Goal: Task Accomplishment & Management: Manage account settings

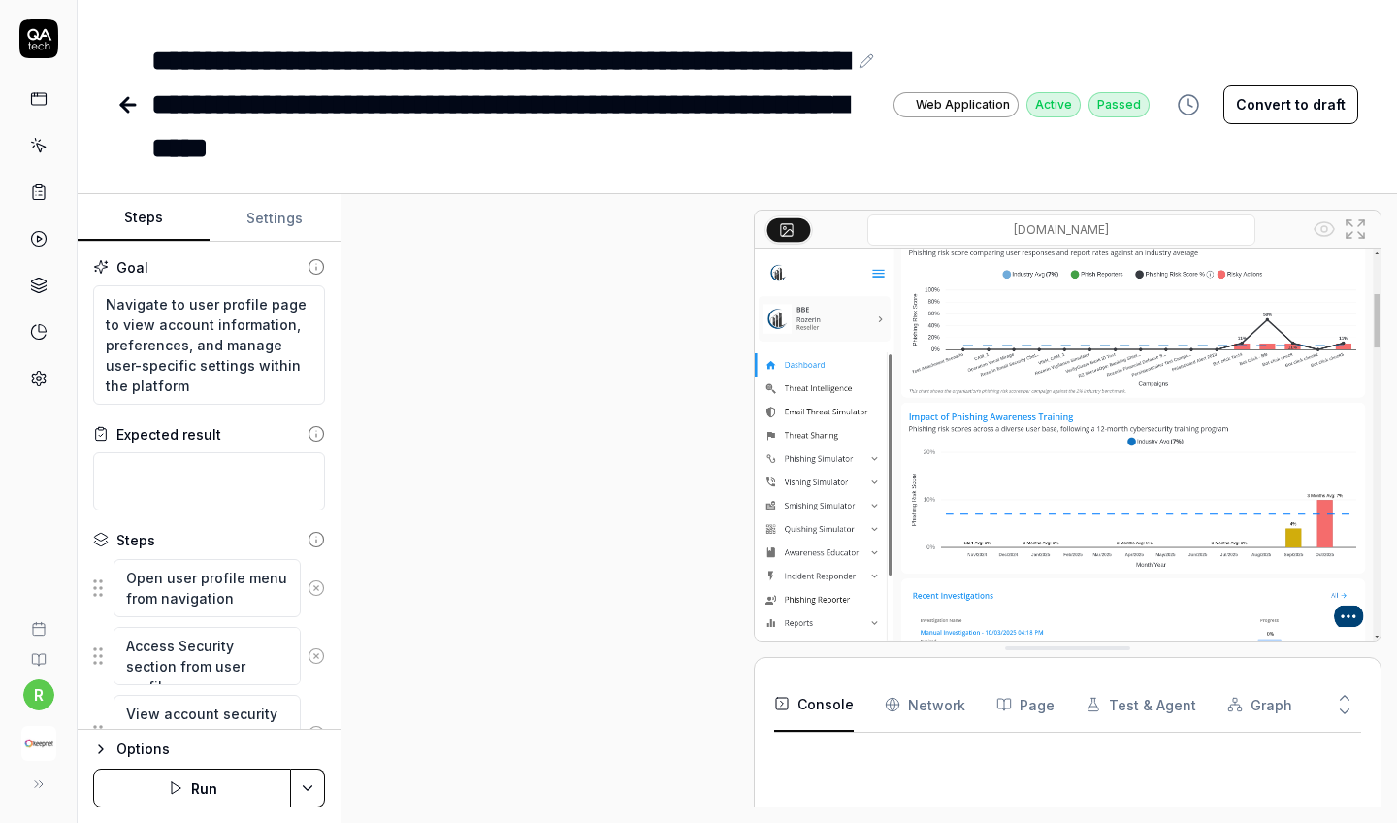
type textarea "*"
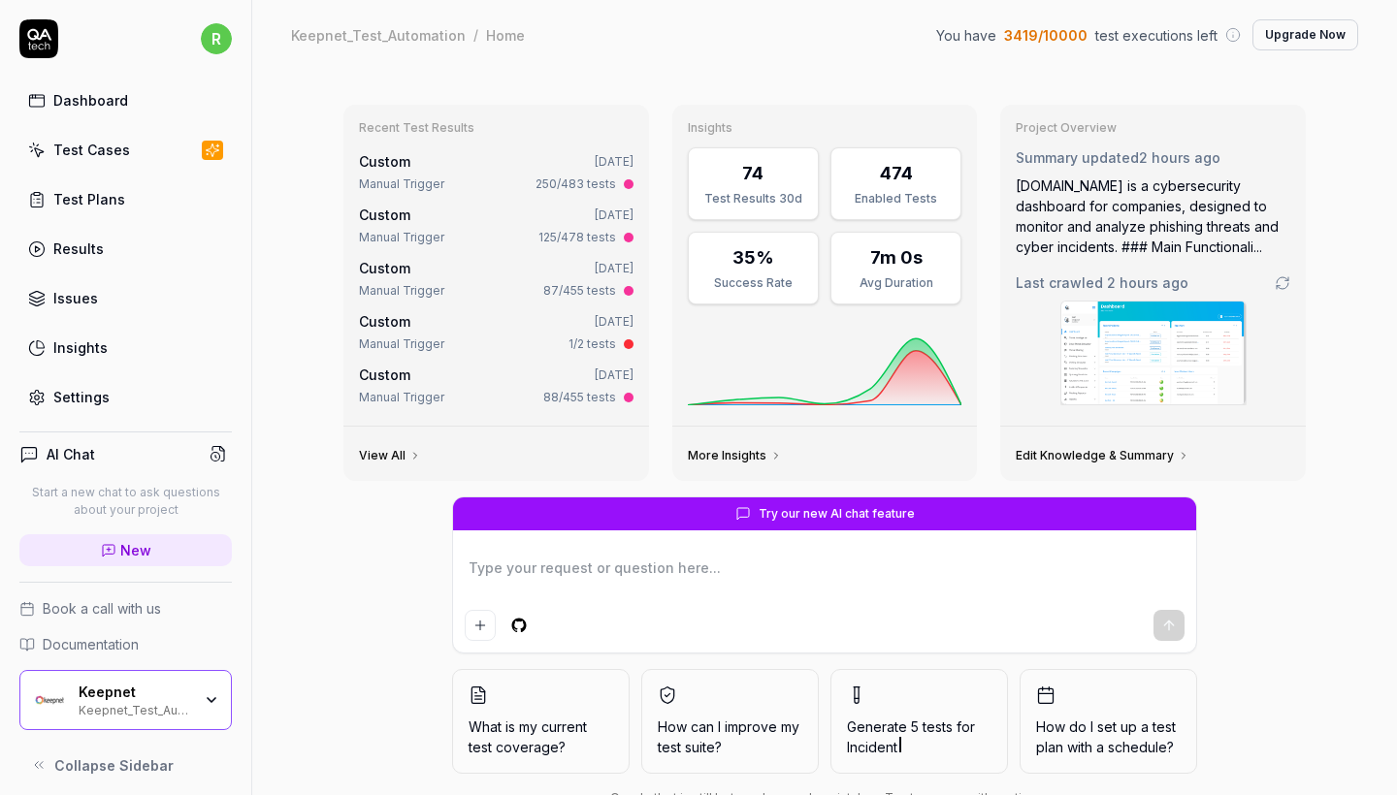
click at [157, 155] on link "Test Cases" at bounding box center [125, 150] width 212 height 38
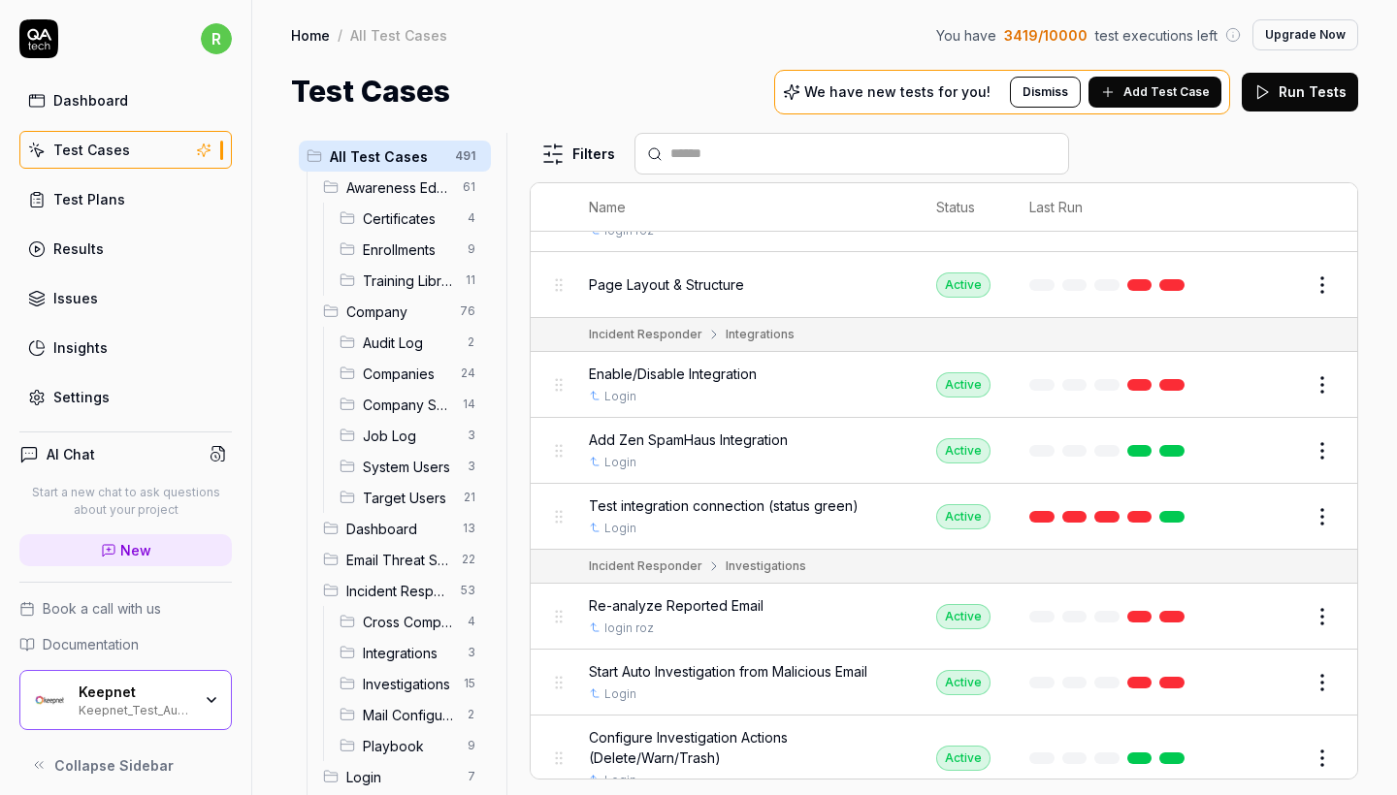
scroll to position [16220, 0]
click at [1256, 666] on button "Edit" at bounding box center [1275, 681] width 47 height 31
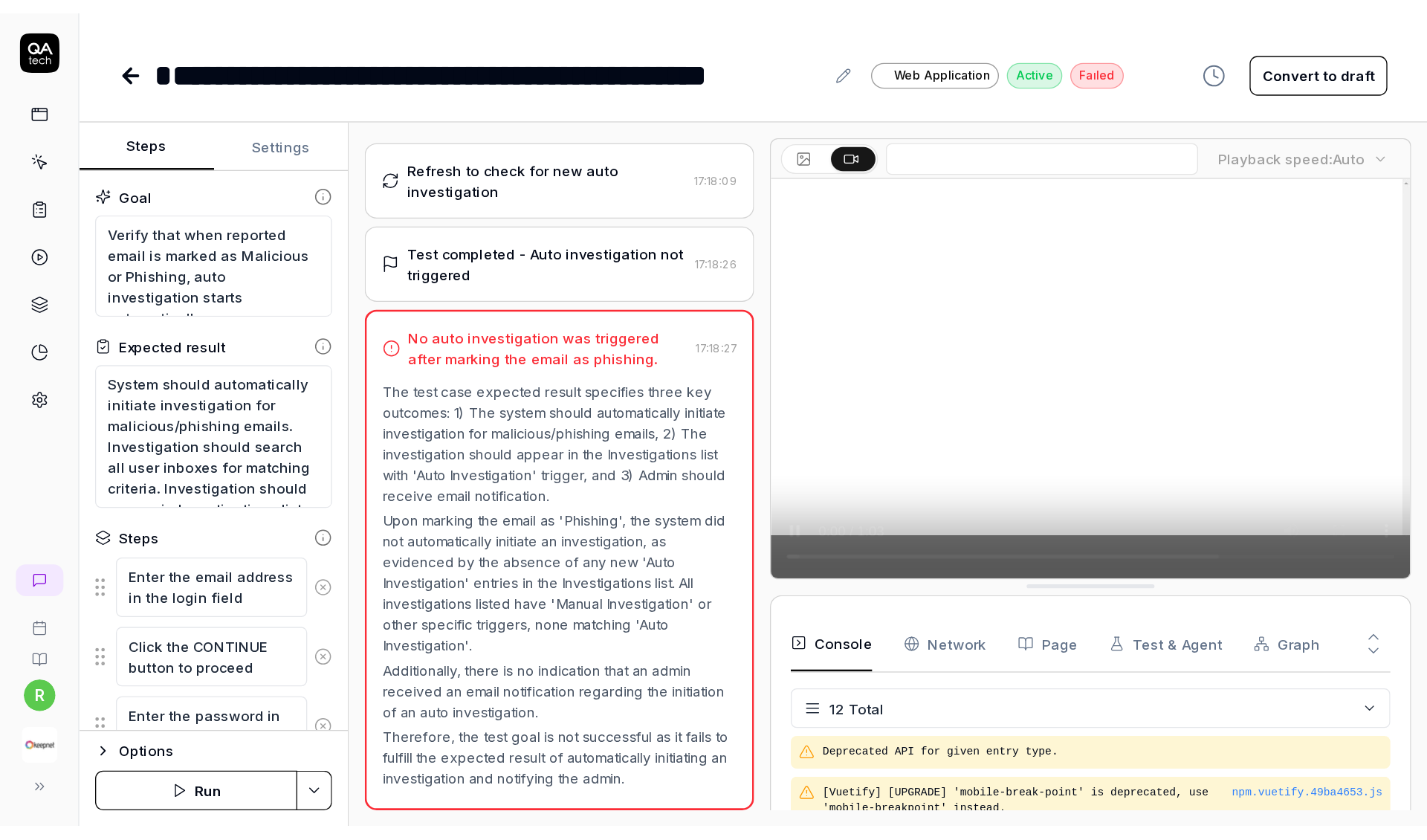
scroll to position [747, 0]
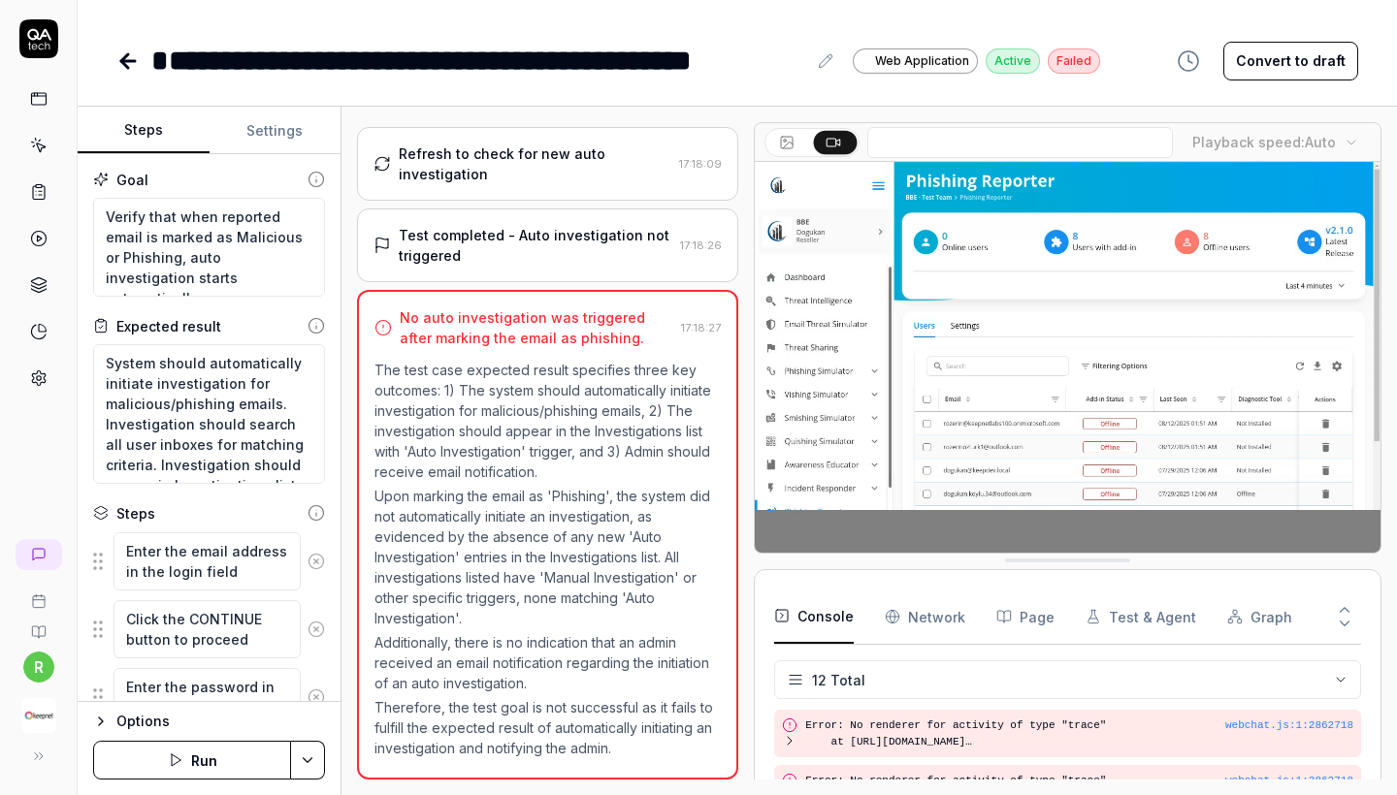
click at [113, 59] on div "**********" at bounding box center [737, 41] width 1319 height 82
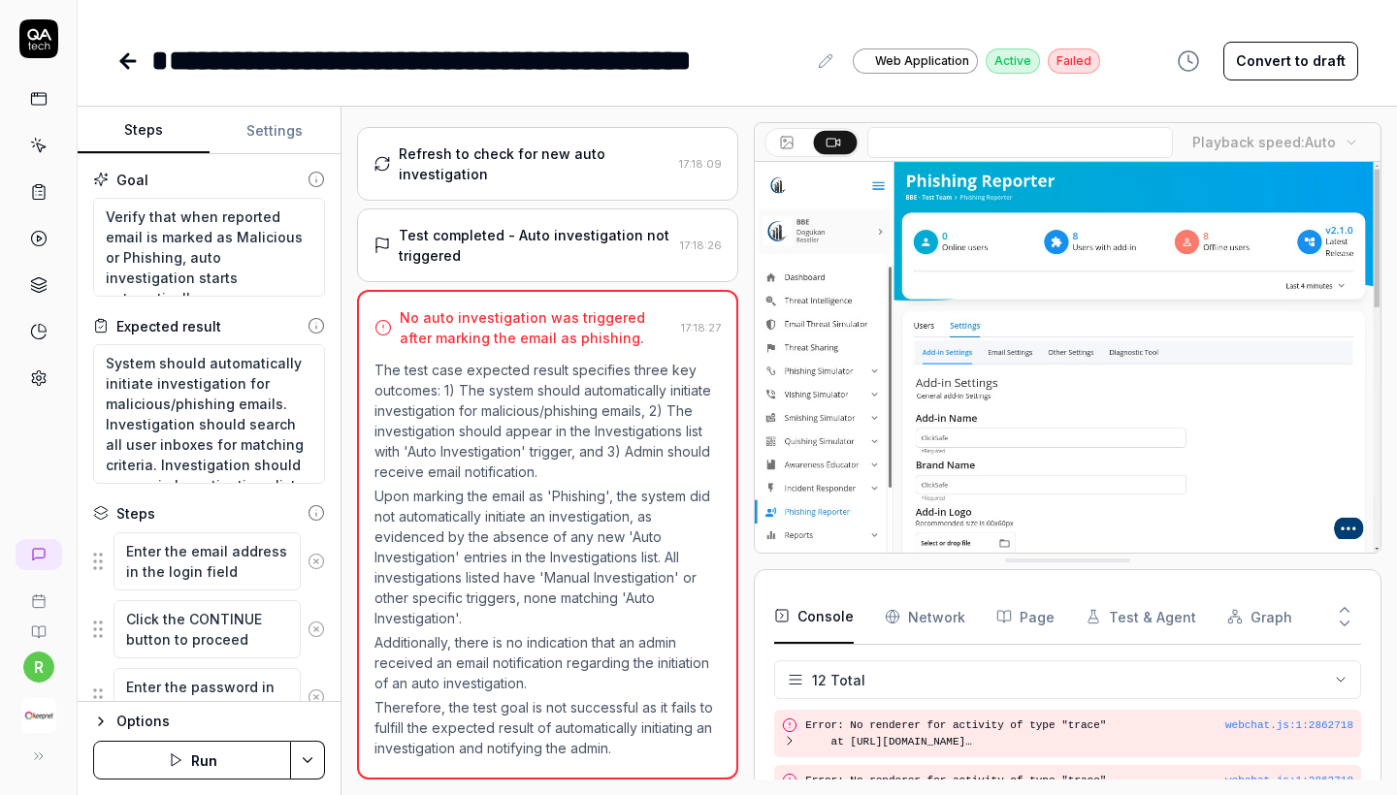
click at [130, 63] on icon at bounding box center [127, 60] width 23 height 23
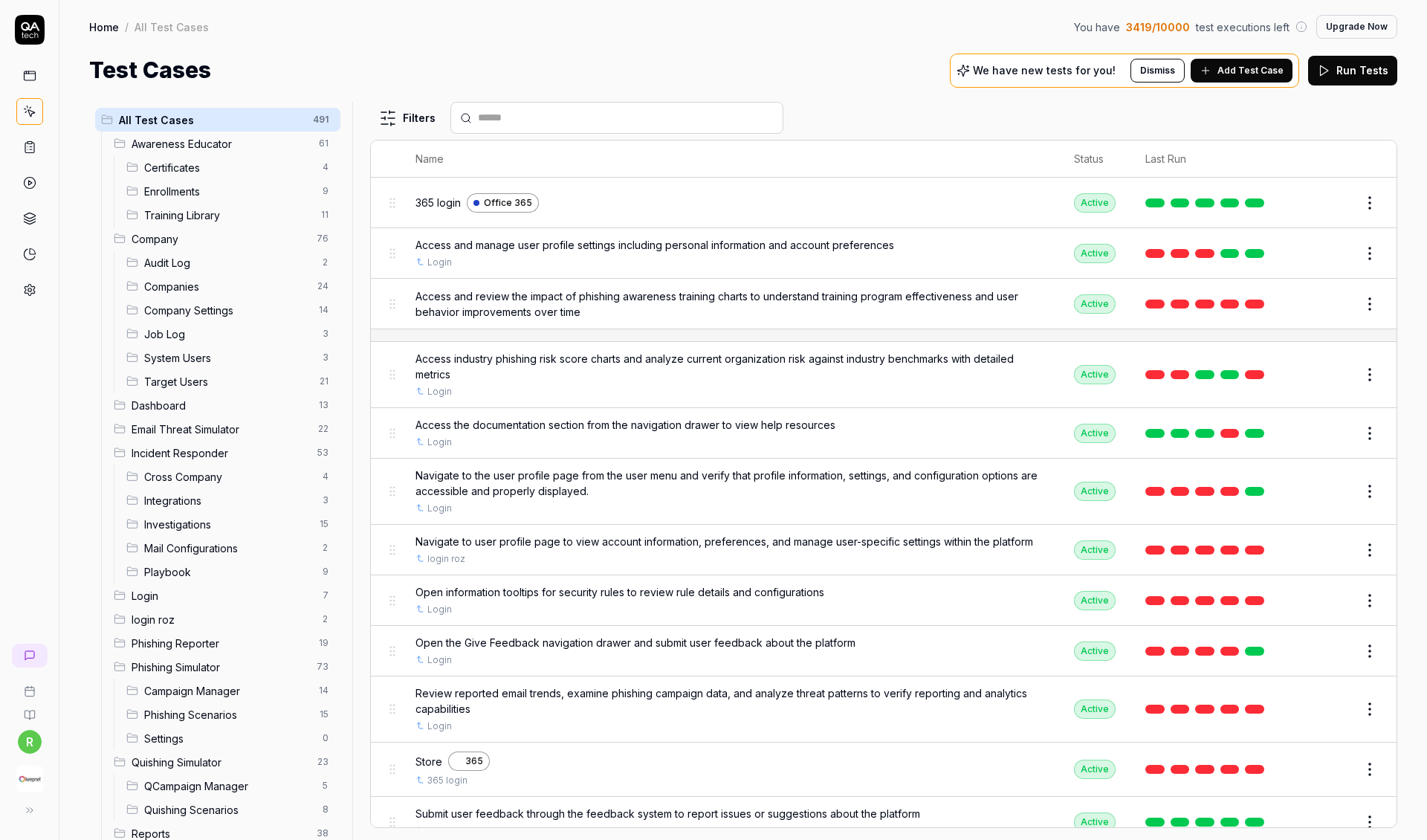
click at [720, 82] on div "Test Cases We have new tests for you! Dismiss Add Test Case Run Tests" at bounding box center [743, 71] width 1308 height 34
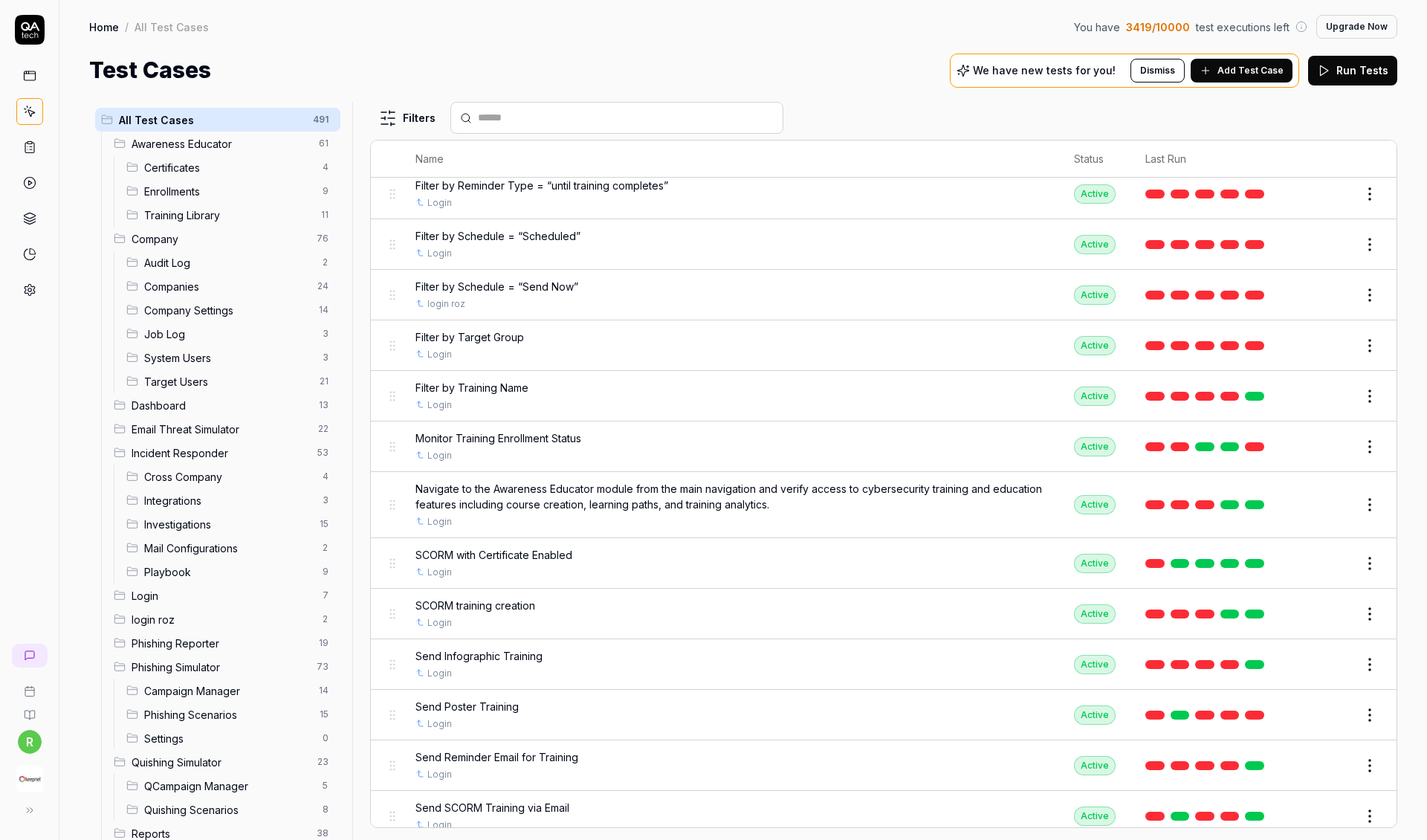
scroll to position [2817, 0]
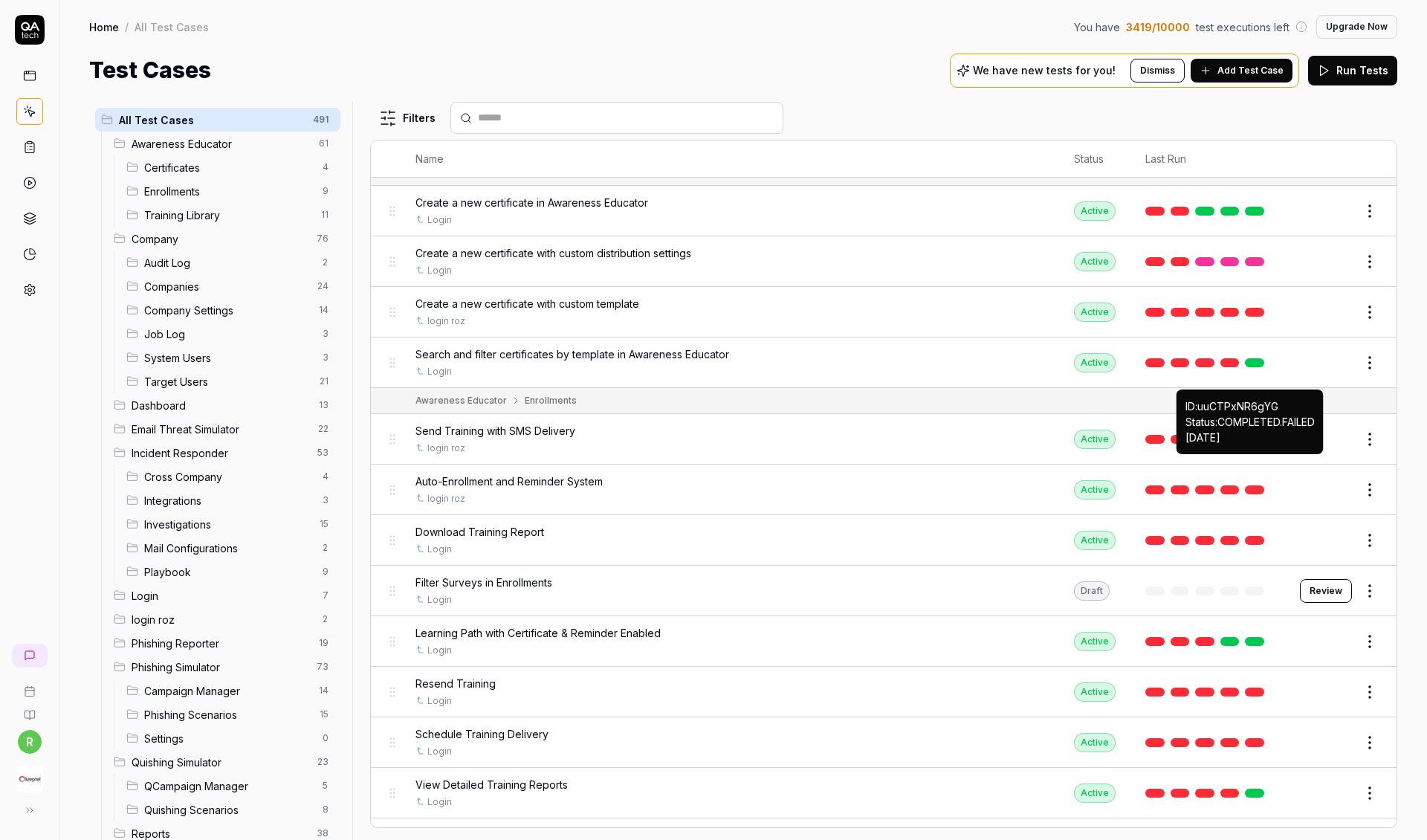
click at [1070, 71] on button "Run Tests" at bounding box center [1353, 71] width 89 height 30
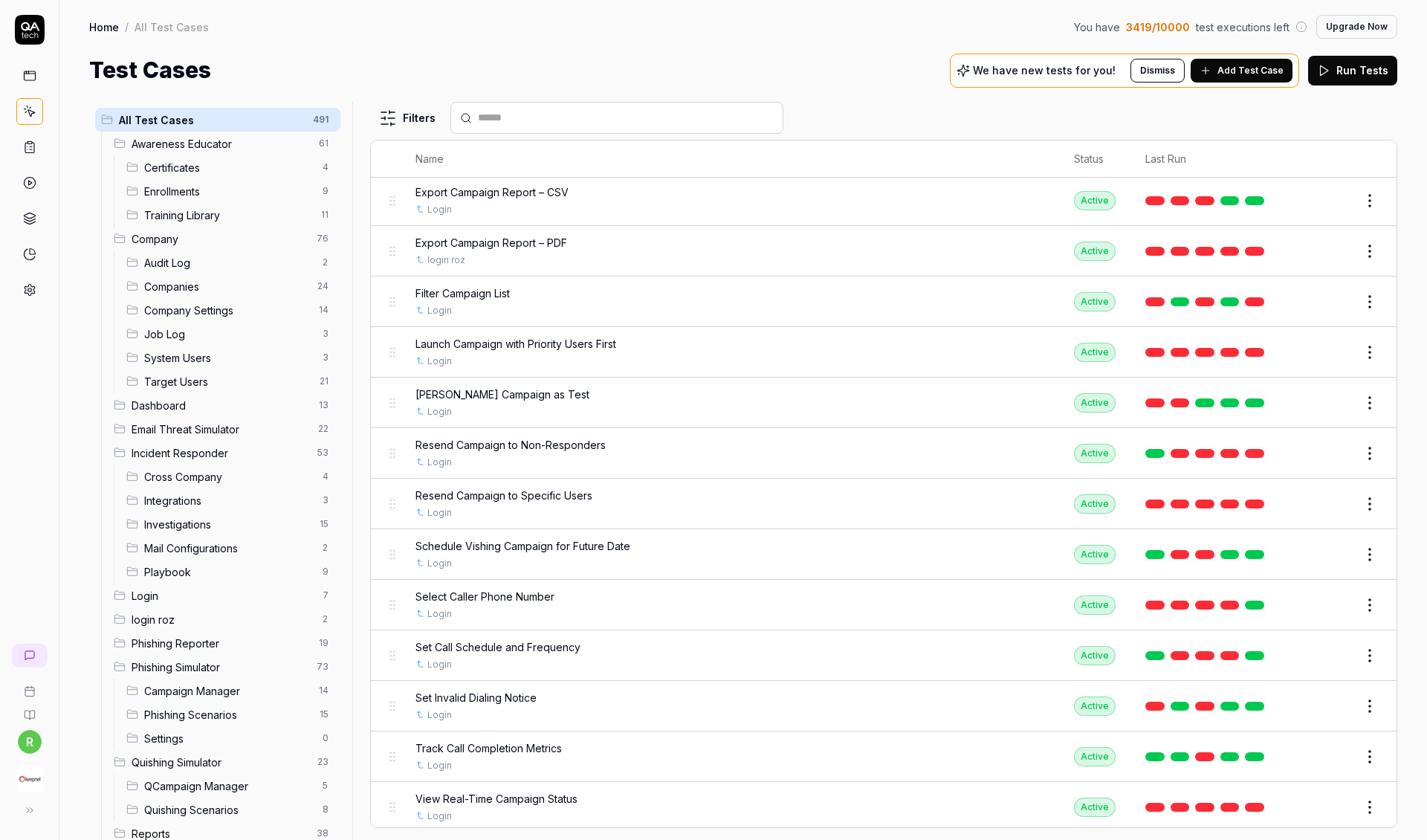
scroll to position [0, 0]
click at [1070, 609] on button "Edit" at bounding box center [1334, 807] width 36 height 24
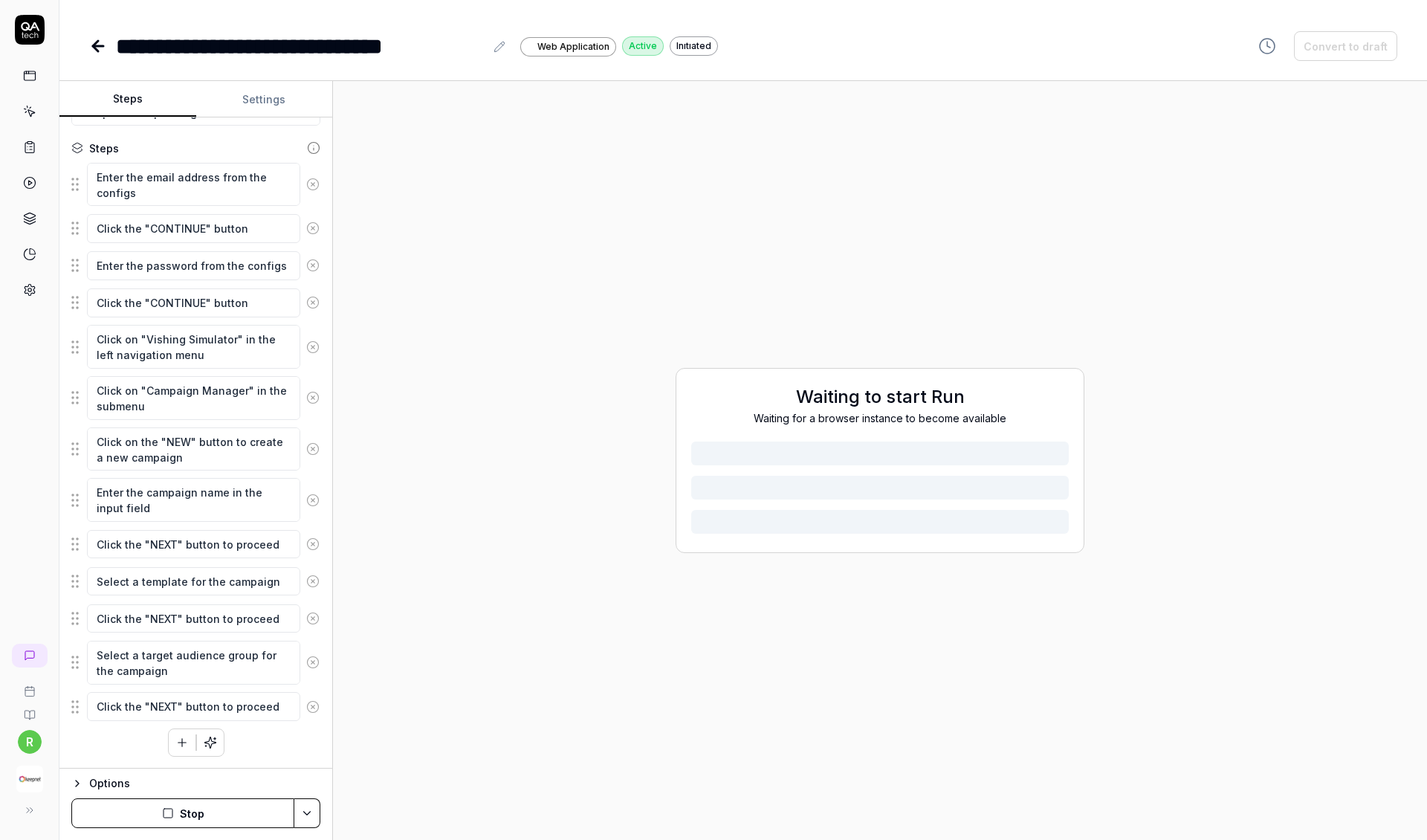
scroll to position [182, 0]
click at [275, 94] on button "Settings" at bounding box center [264, 100] width 136 height 36
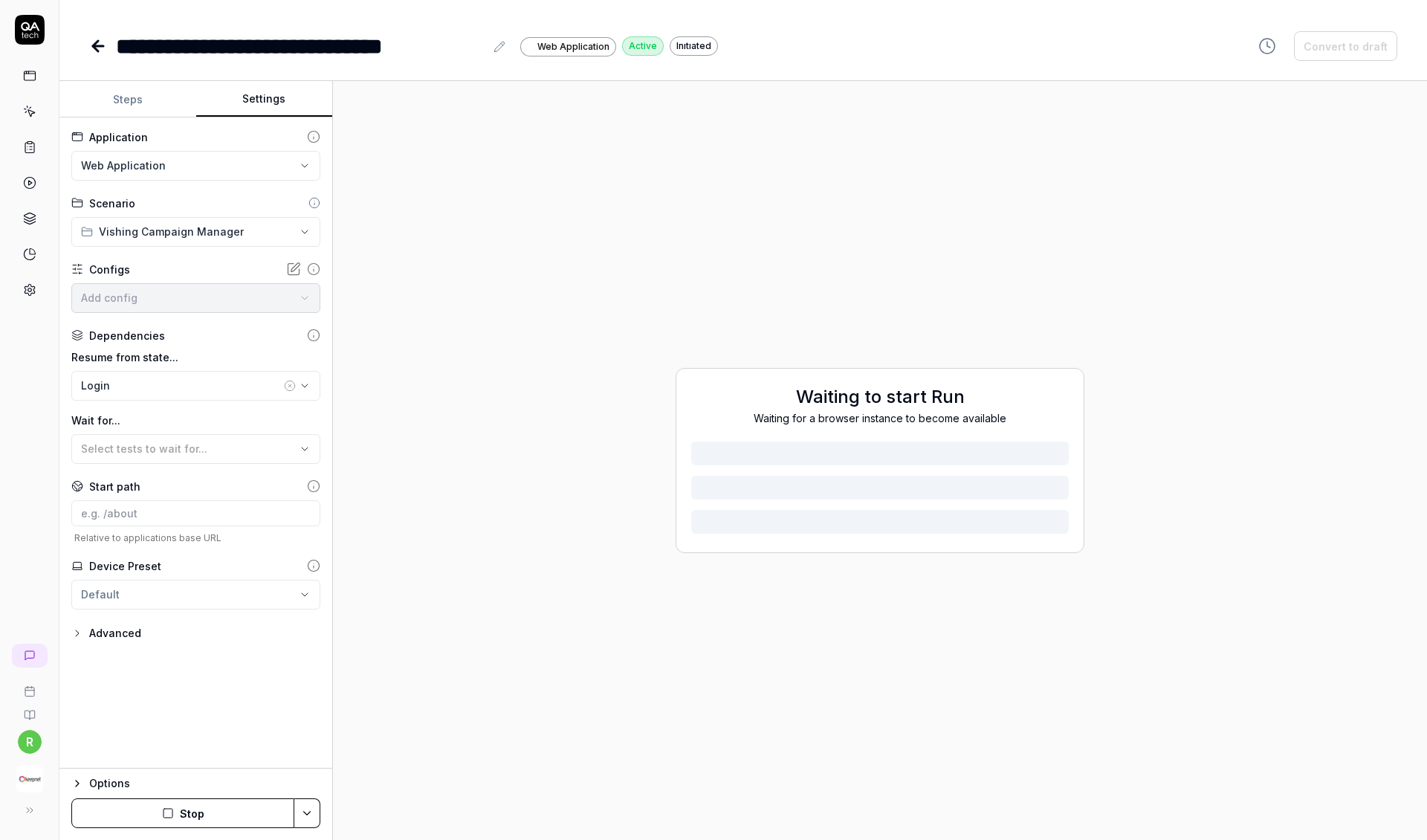
type textarea "*"
click at [180, 82] on button "Steps" at bounding box center [128, 100] width 136 height 36
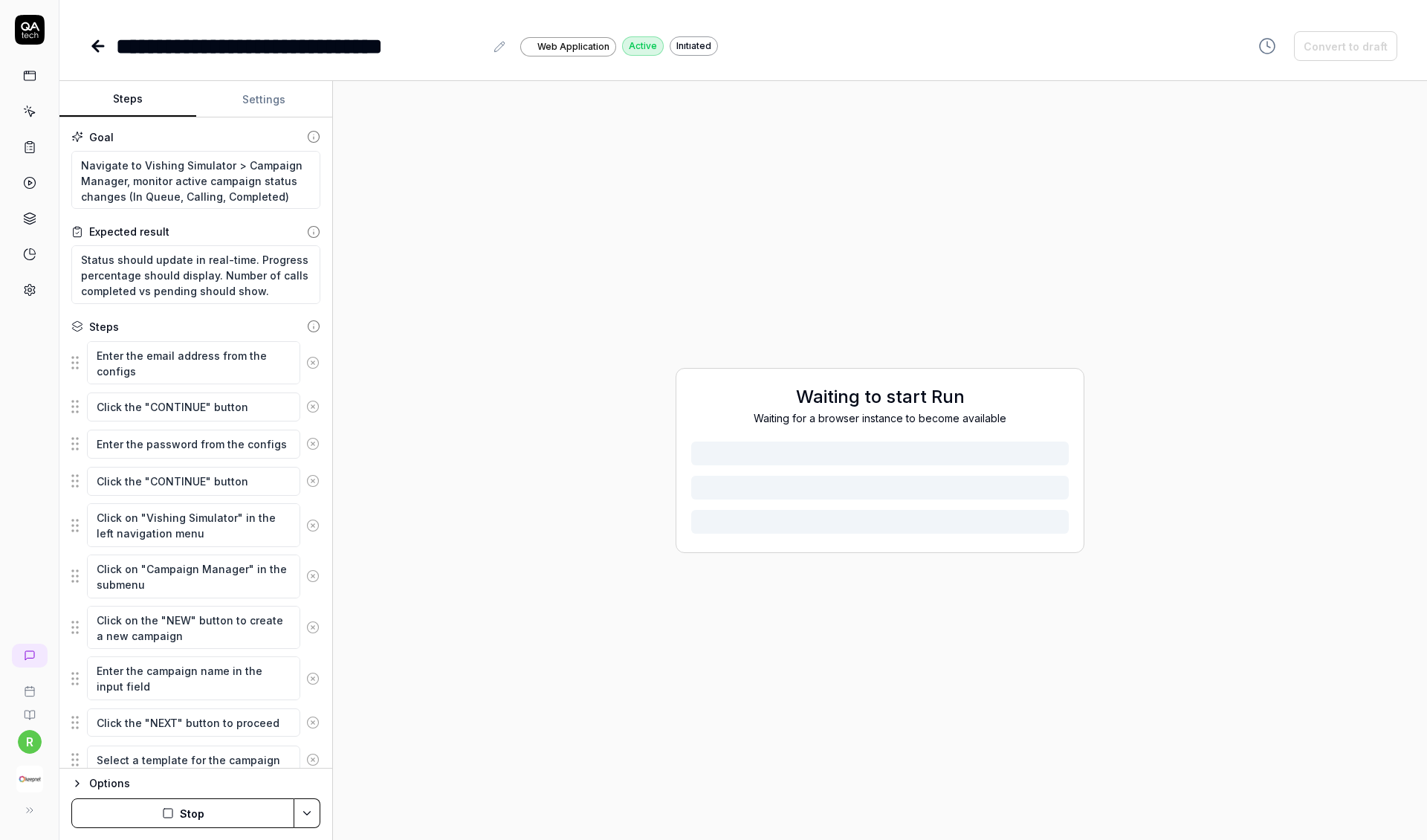
scroll to position [0, 0]
click at [98, 51] on icon at bounding box center [95, 46] width 5 height 11
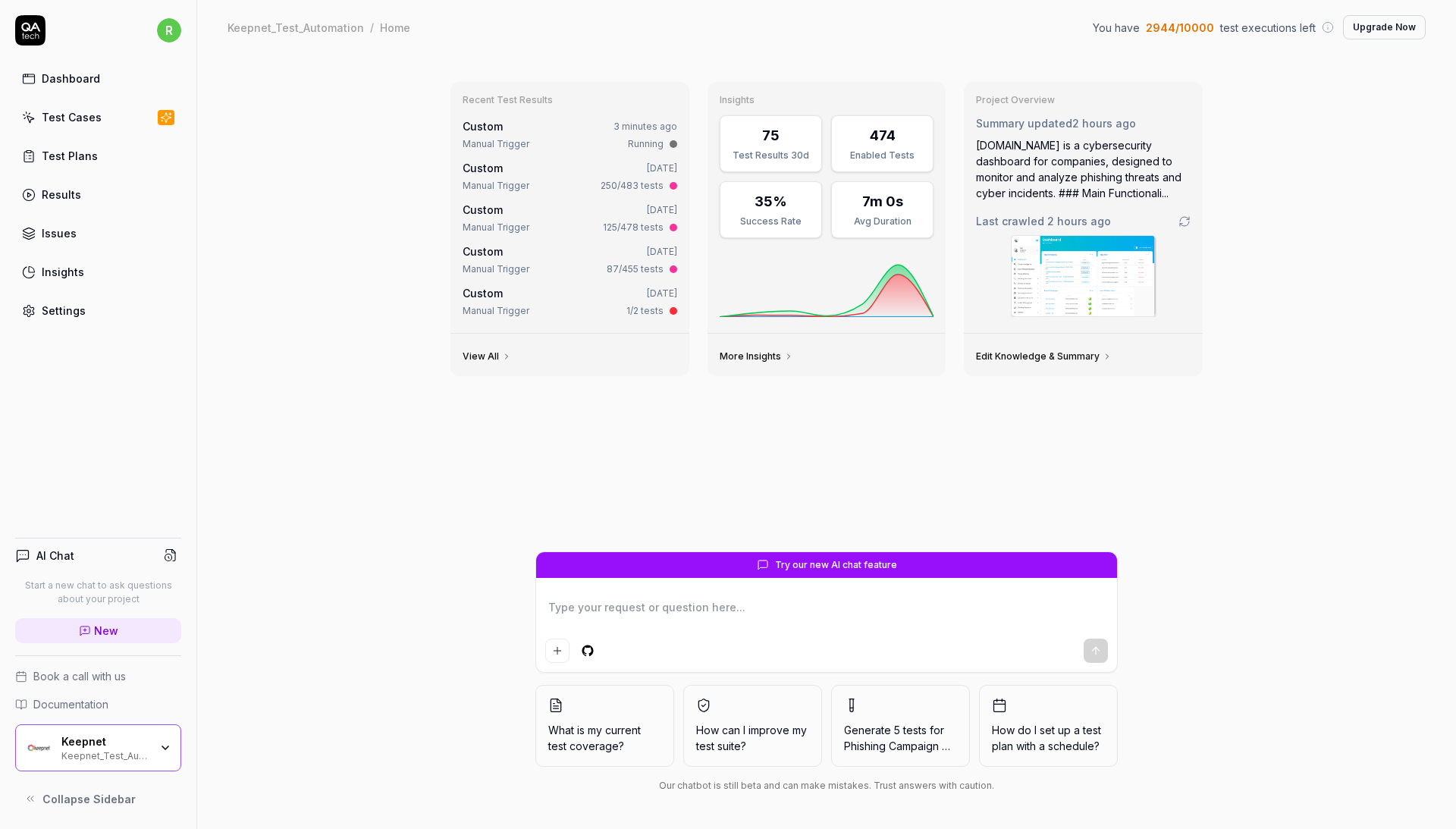
click at [119, 118] on link "Test Cases" at bounding box center [98, 117] width 166 height 30
type textarea "*"
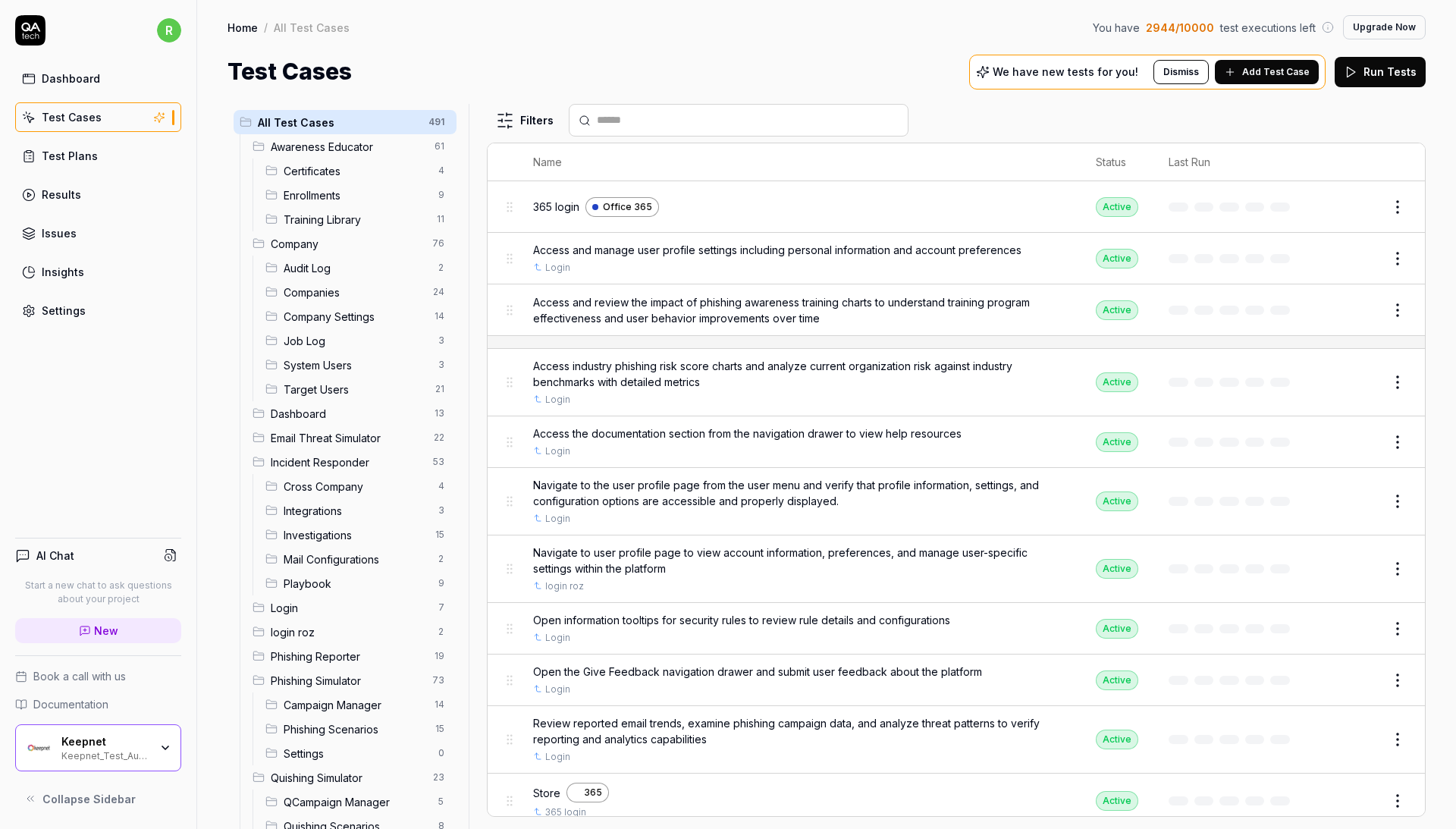
click at [1236, 74] on icon at bounding box center [1231, 72] width 13 height 13
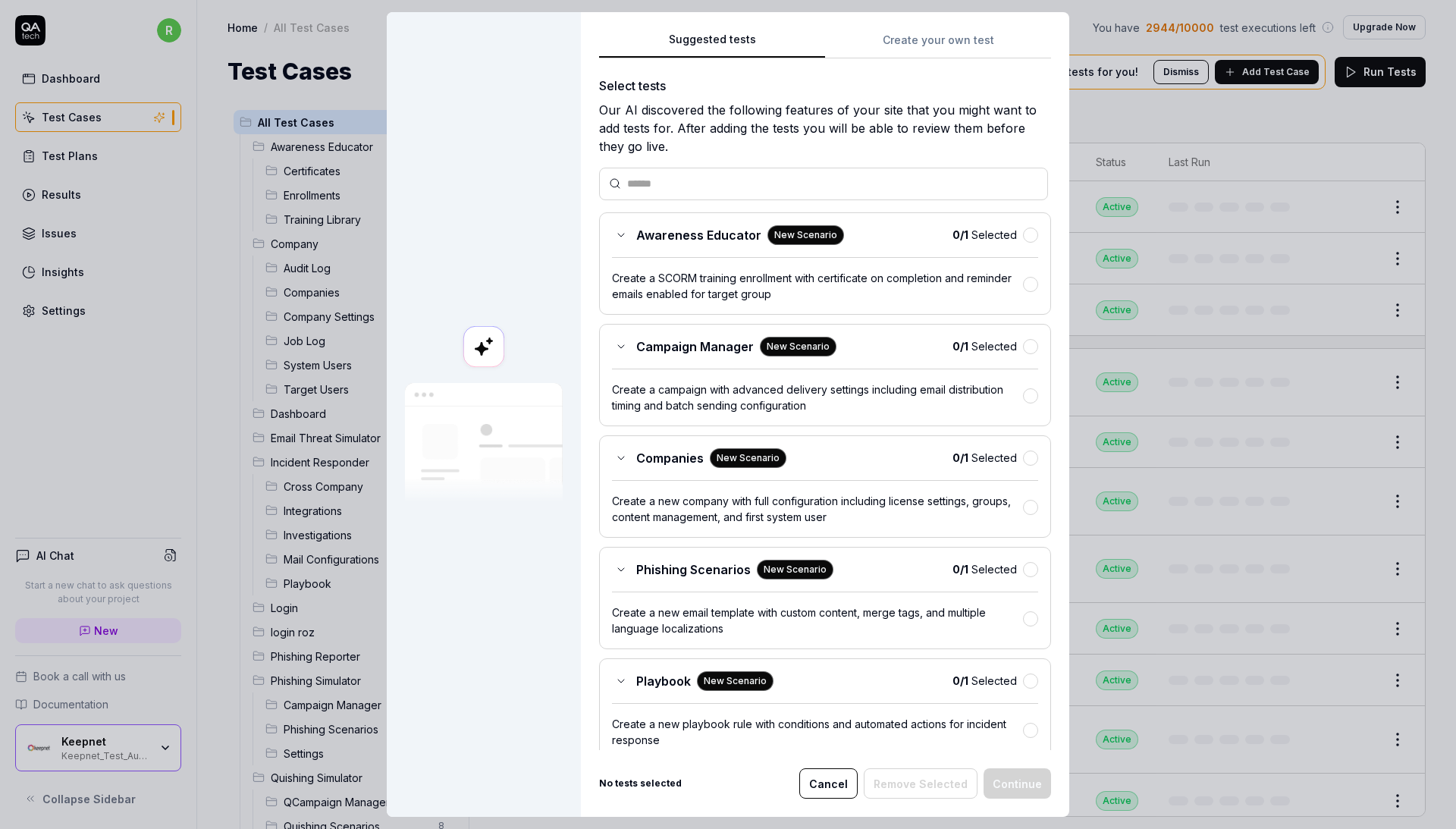
click at [1033, 232] on button "button" at bounding box center [1030, 235] width 15 height 15
click at [1029, 346] on button "button" at bounding box center [1030, 346] width 15 height 15
click at [1029, 459] on button "button" at bounding box center [1030, 458] width 15 height 15
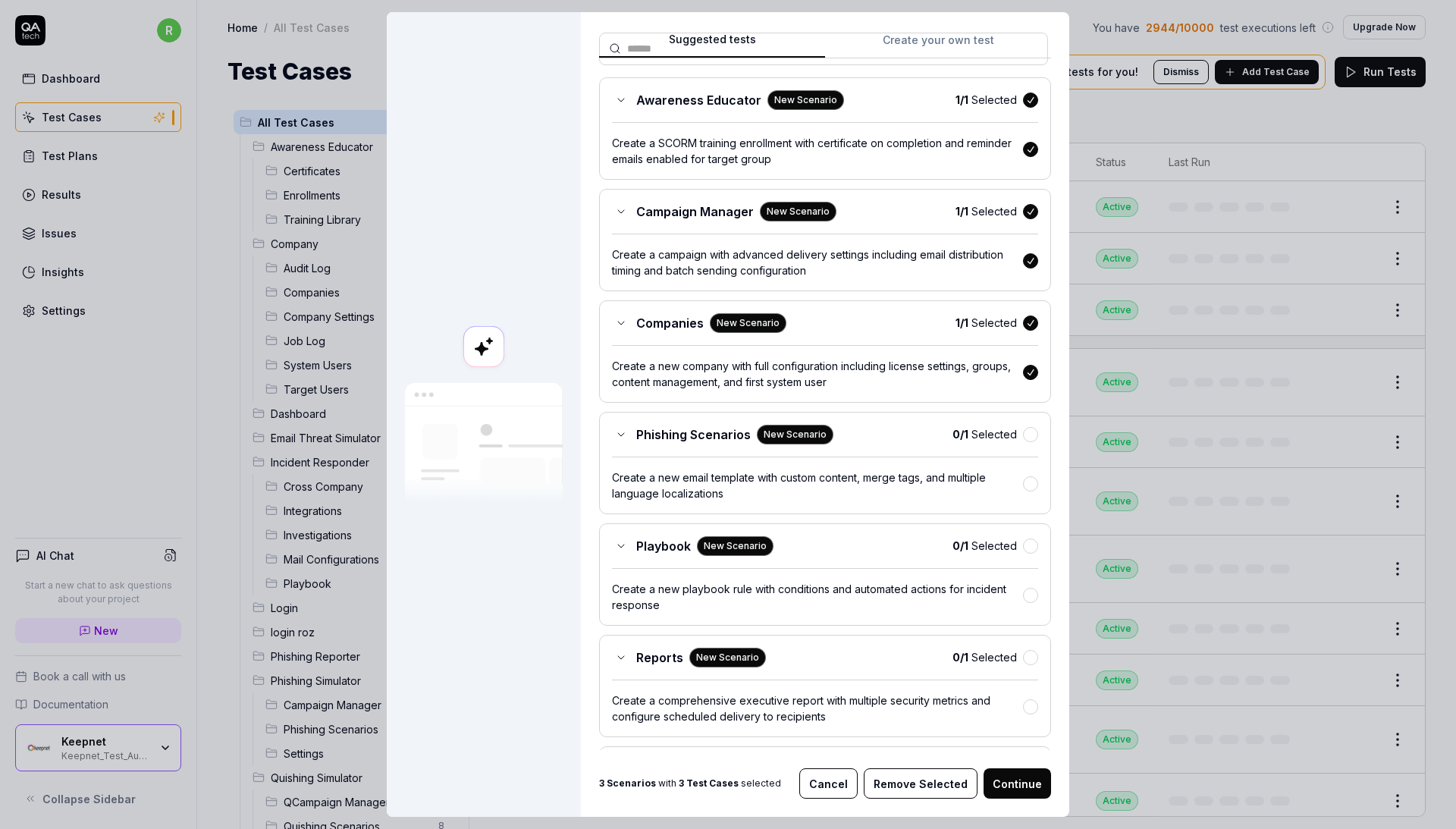
click at [1027, 429] on button "button" at bounding box center [1030, 434] width 15 height 15
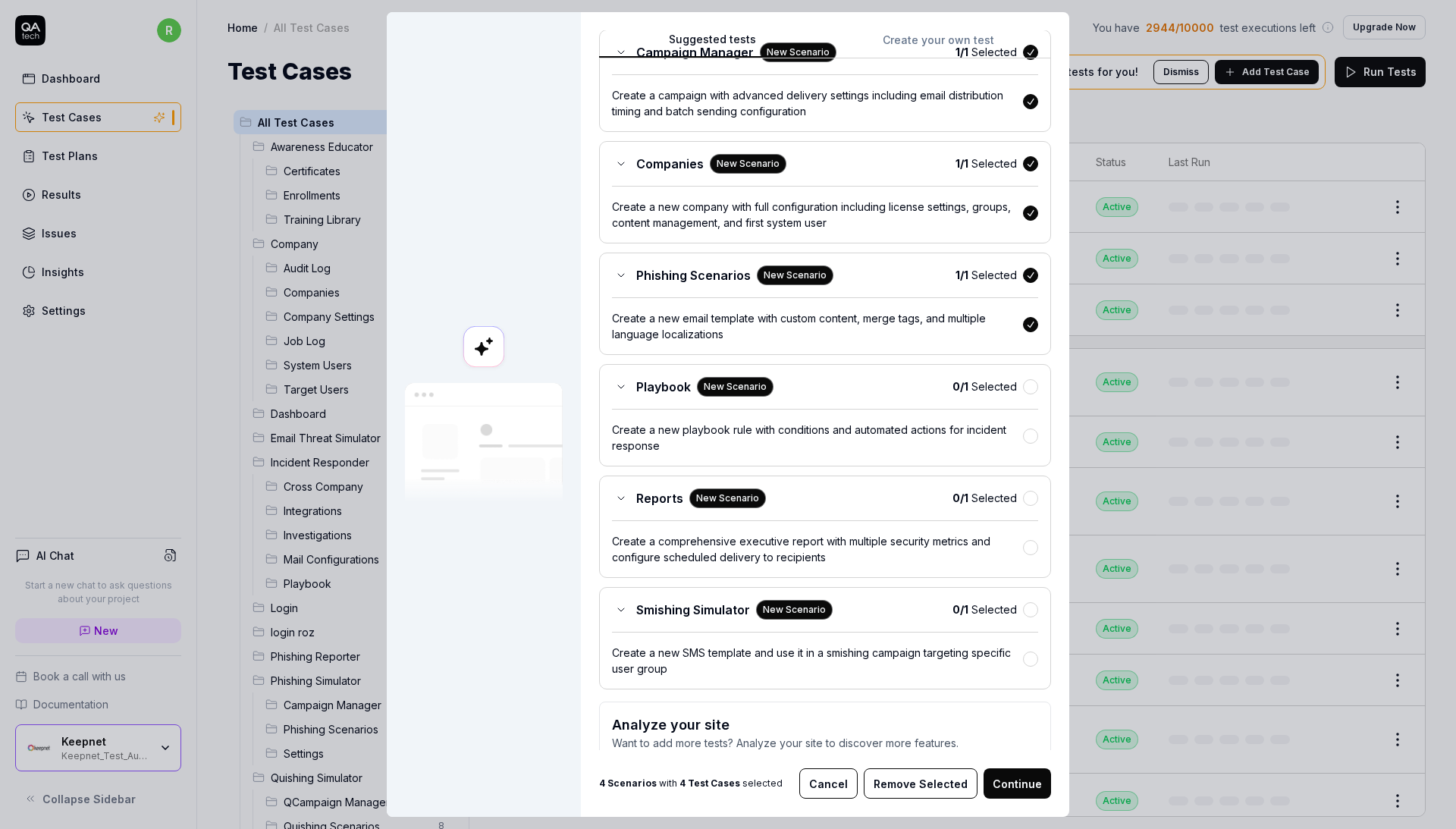
click at [1029, 382] on button "button" at bounding box center [1030, 386] width 15 height 15
click at [1030, 493] on button "button" at bounding box center [1030, 498] width 15 height 15
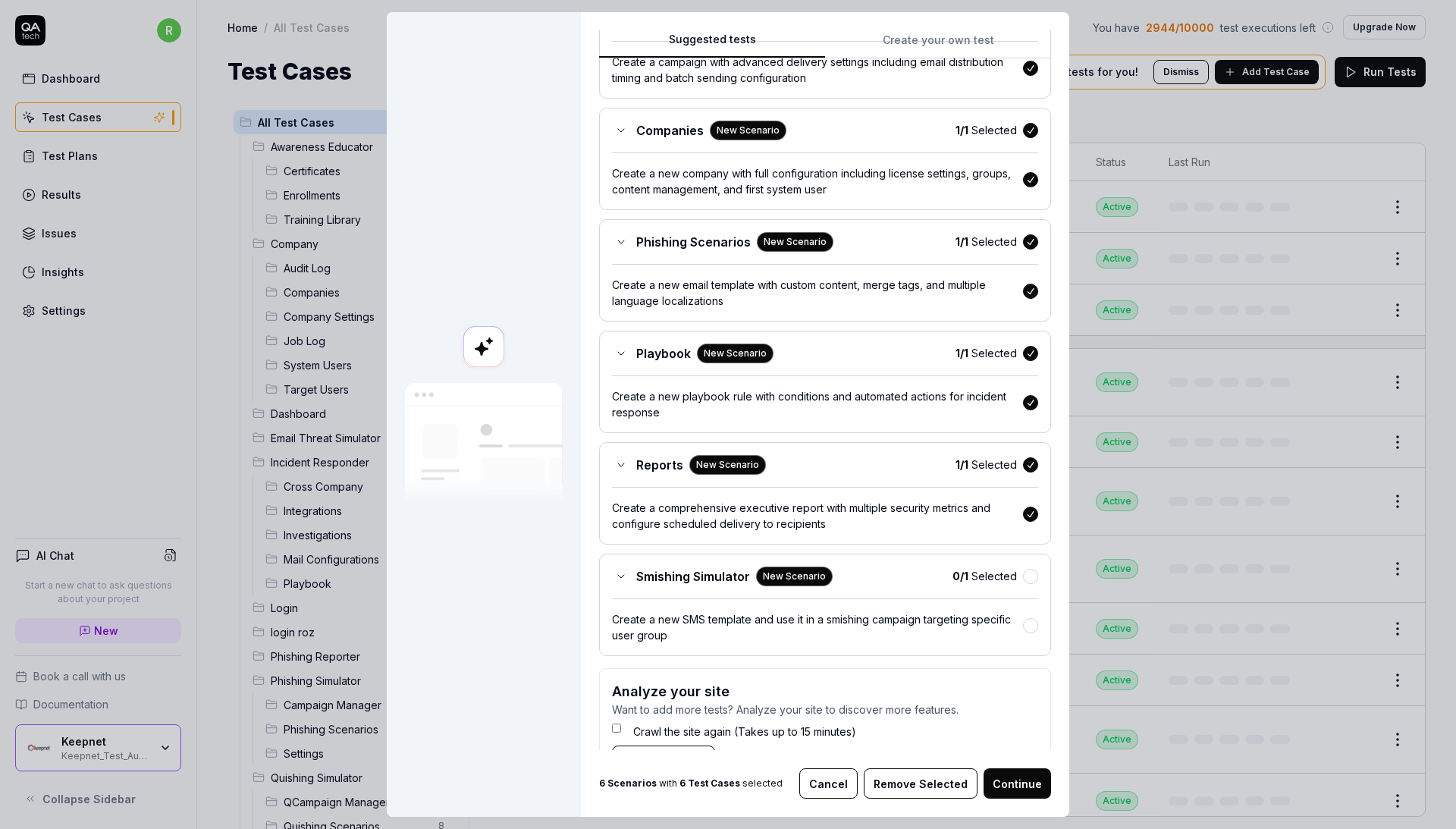
click at [1025, 570] on button "button" at bounding box center [1030, 576] width 15 height 15
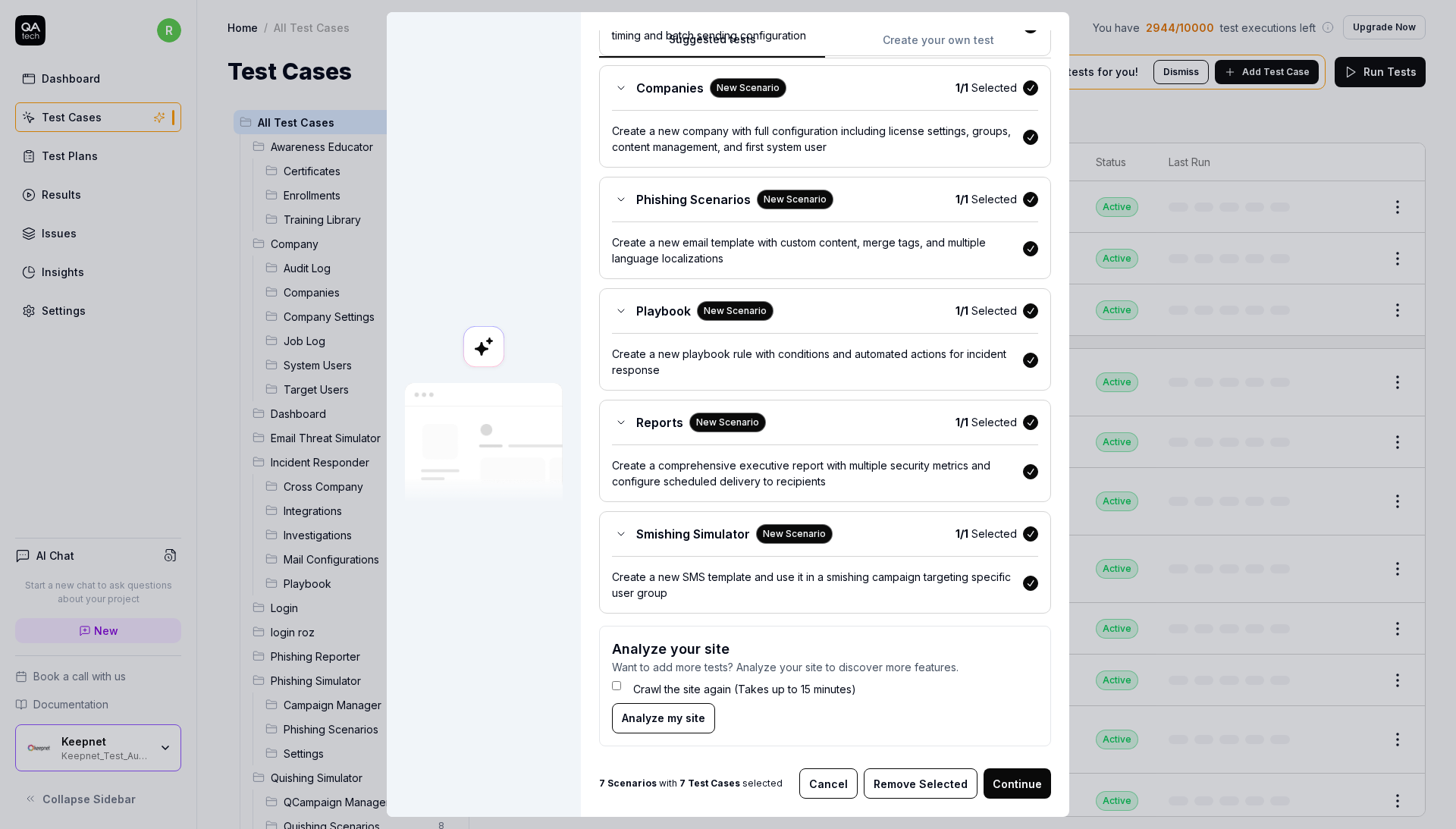
scroll to position [13, 0]
click at [1015, 773] on button "Continue" at bounding box center [1017, 784] width 67 height 31
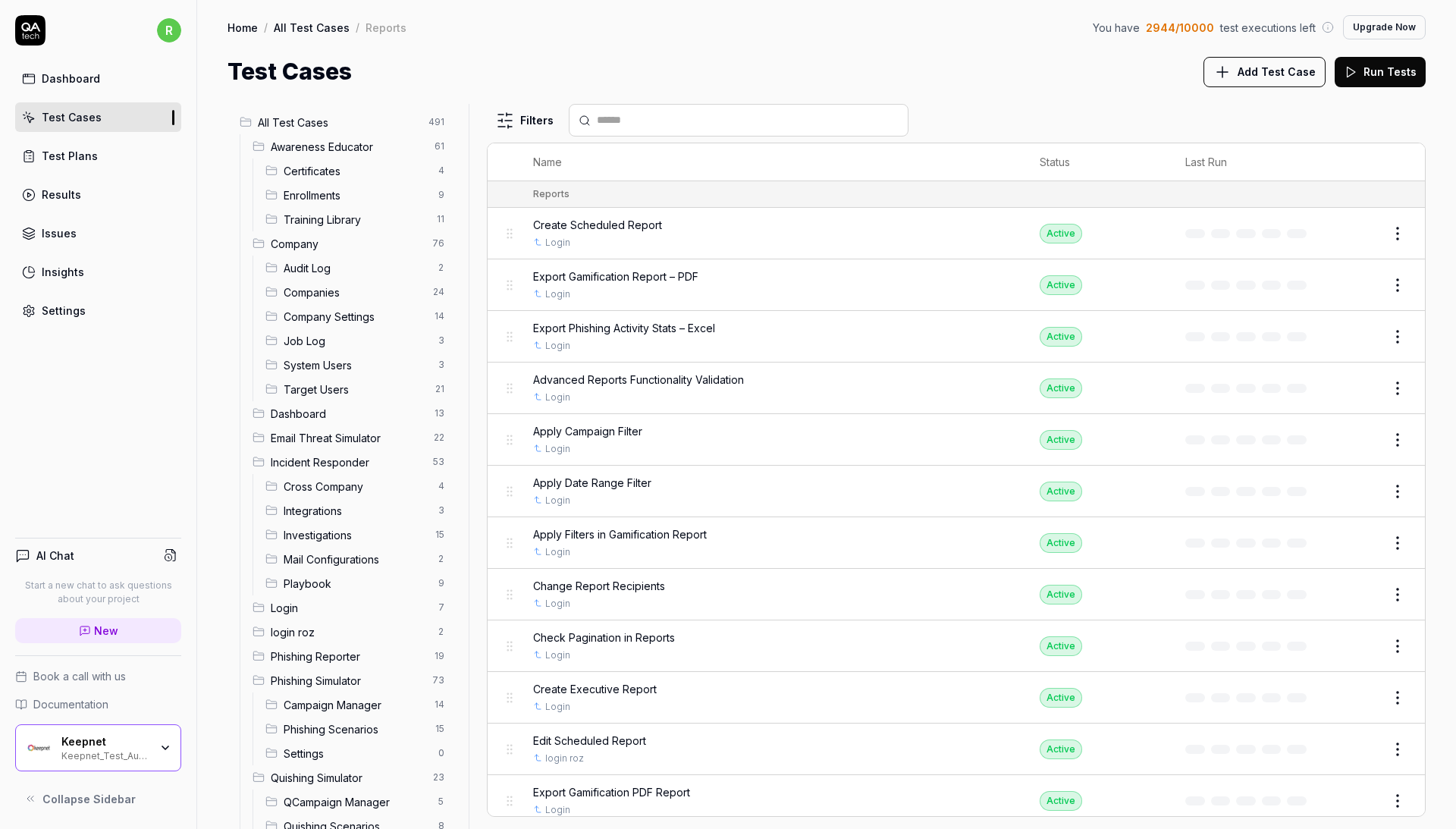
click at [408, 104] on ul "All Test Cases 491 Awareness Educator 61 Certificates 4 Enrollments 9 Training …" at bounding box center [345, 595] width 235 height 983
click at [411, 120] on span "All Test Cases" at bounding box center [339, 122] width 162 height 16
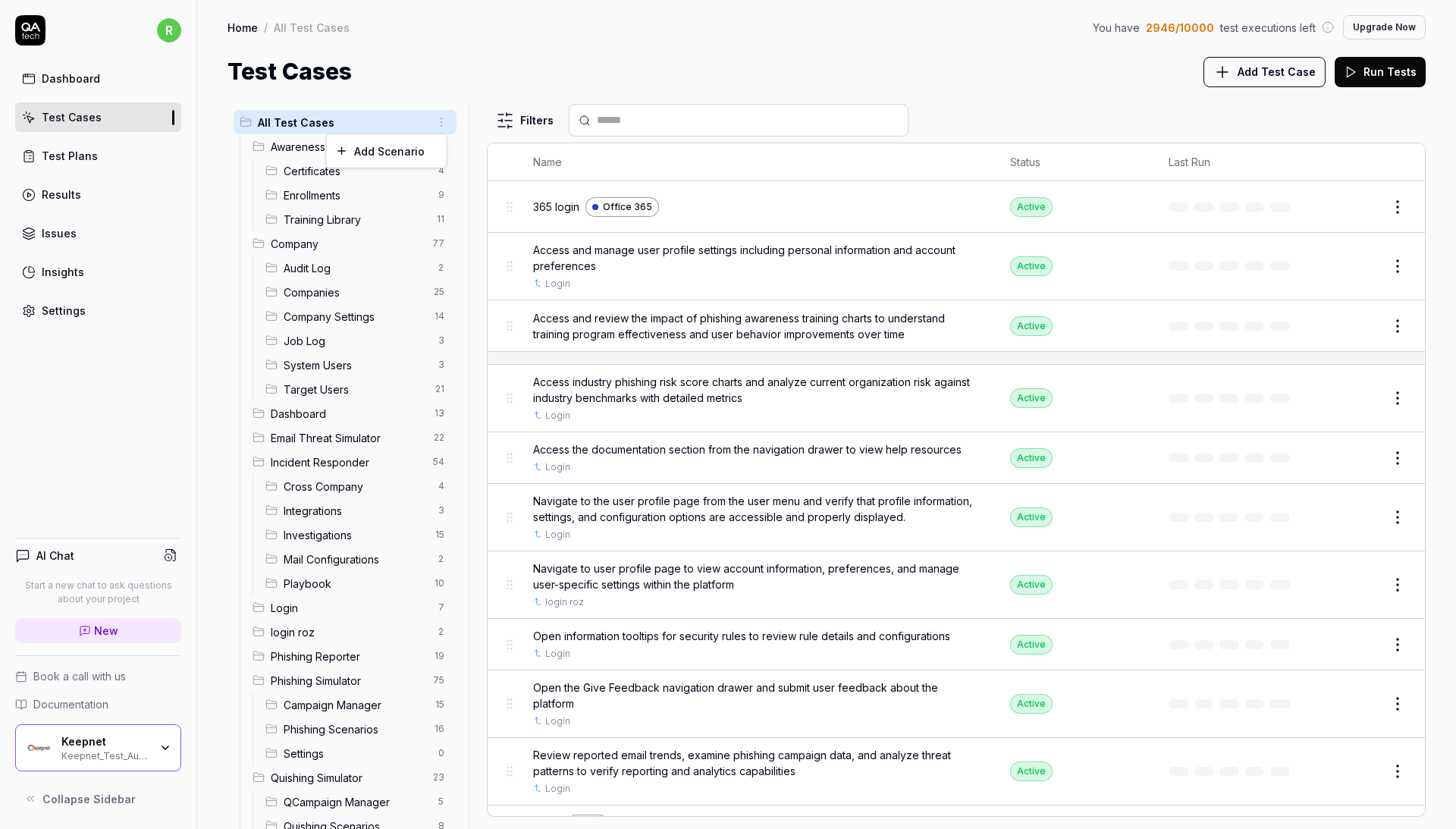
click at [437, 122] on html "r Dashboard Test Cases Test Plans Results Issues Insights Settings AI Chat Star…" at bounding box center [728, 414] width 1456 height 829
click at [434, 146] on div "Add Scenario" at bounding box center [386, 151] width 120 height 34
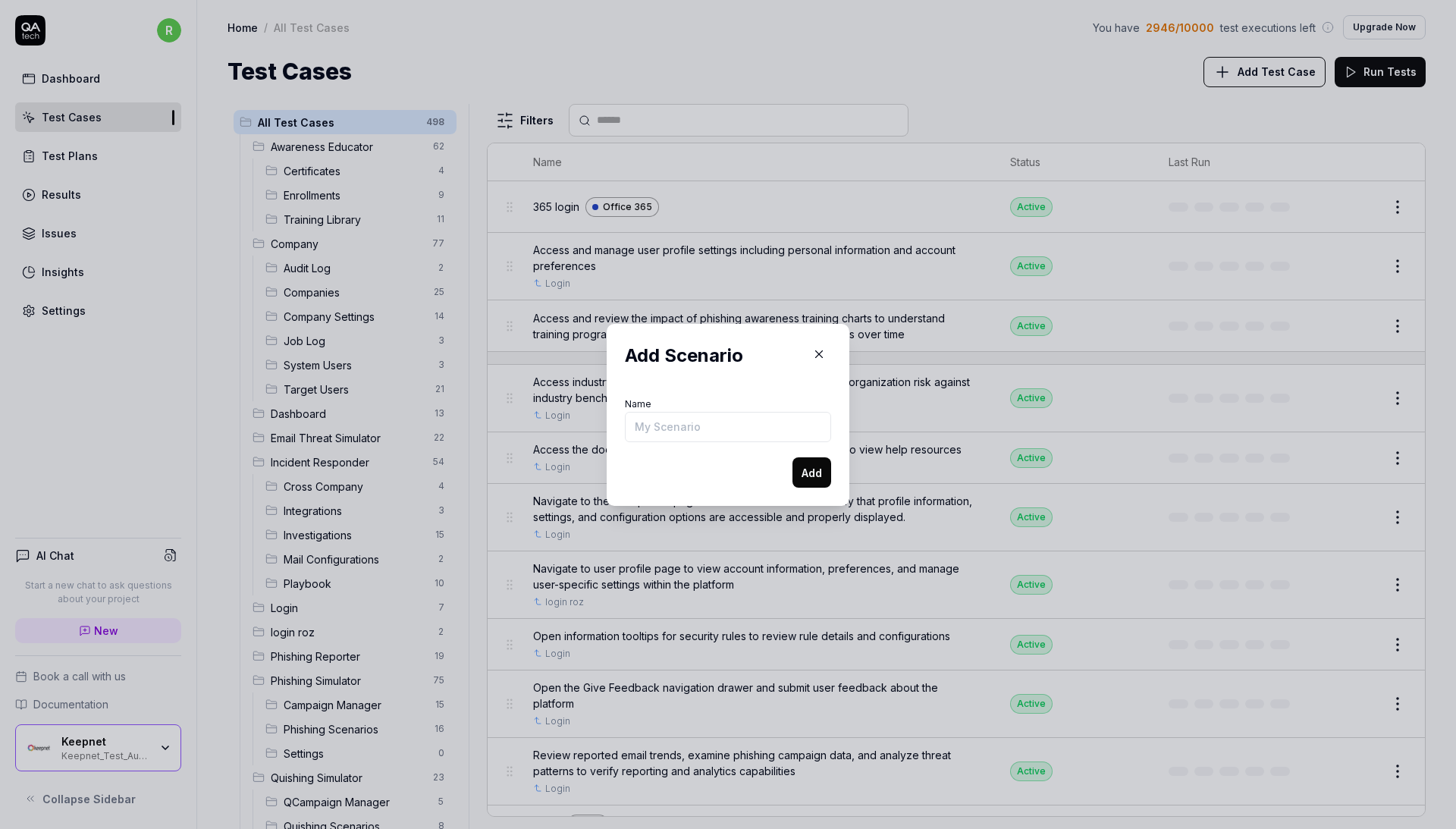
click at [812, 350] on icon "button" at bounding box center [819, 353] width 13 height 13
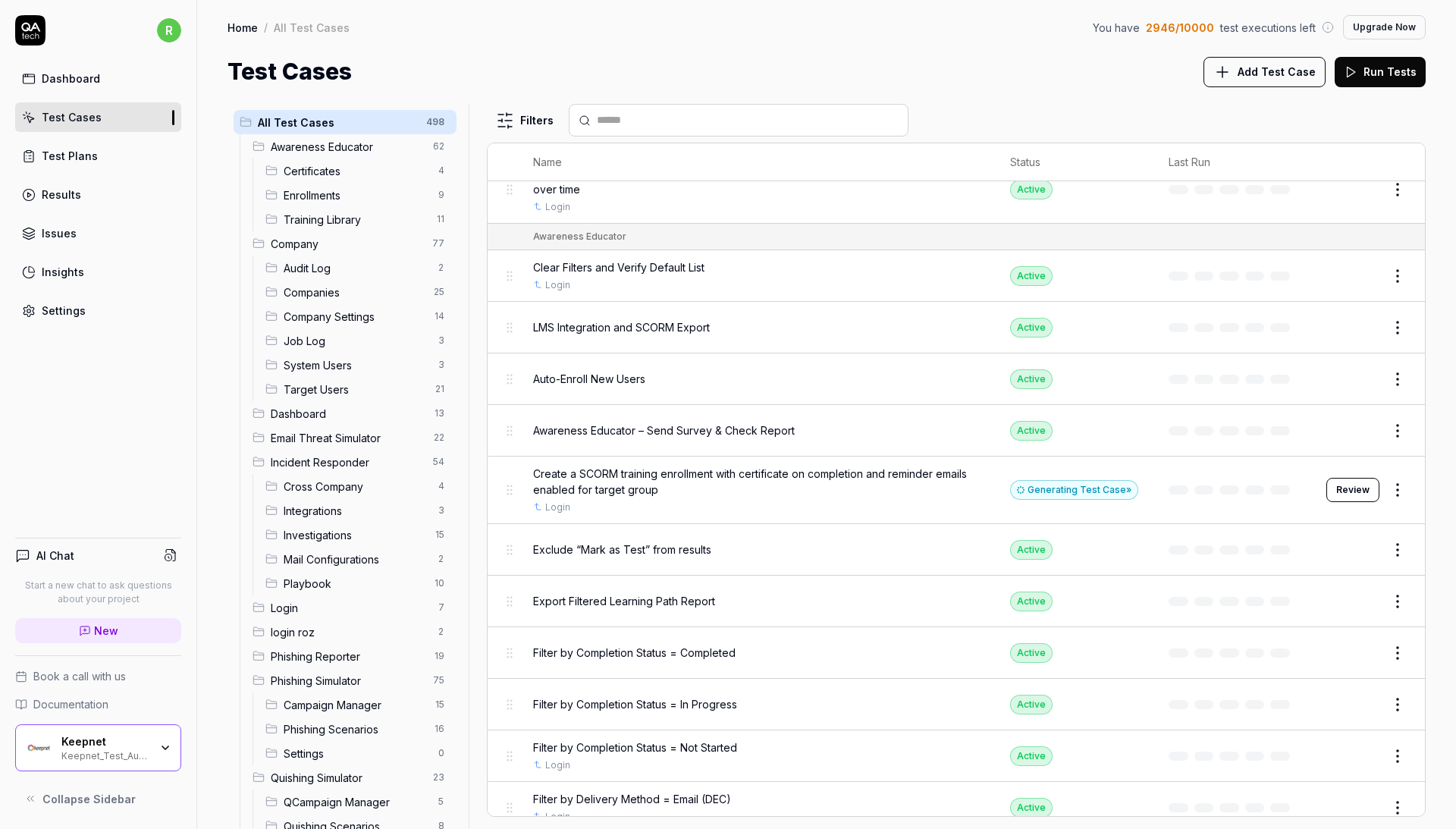
scroll to position [969, 0]
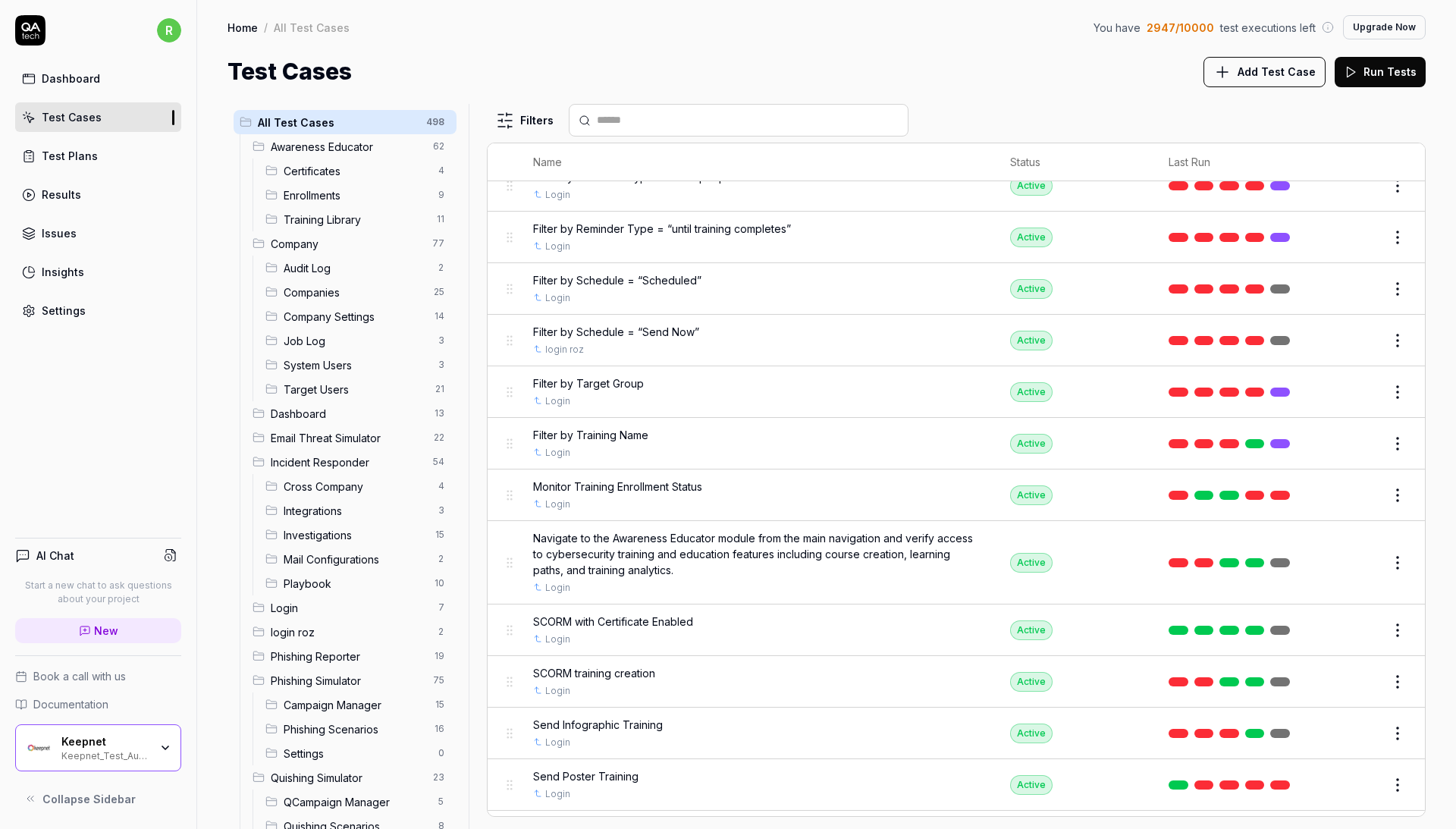
scroll to position [2787, 0]
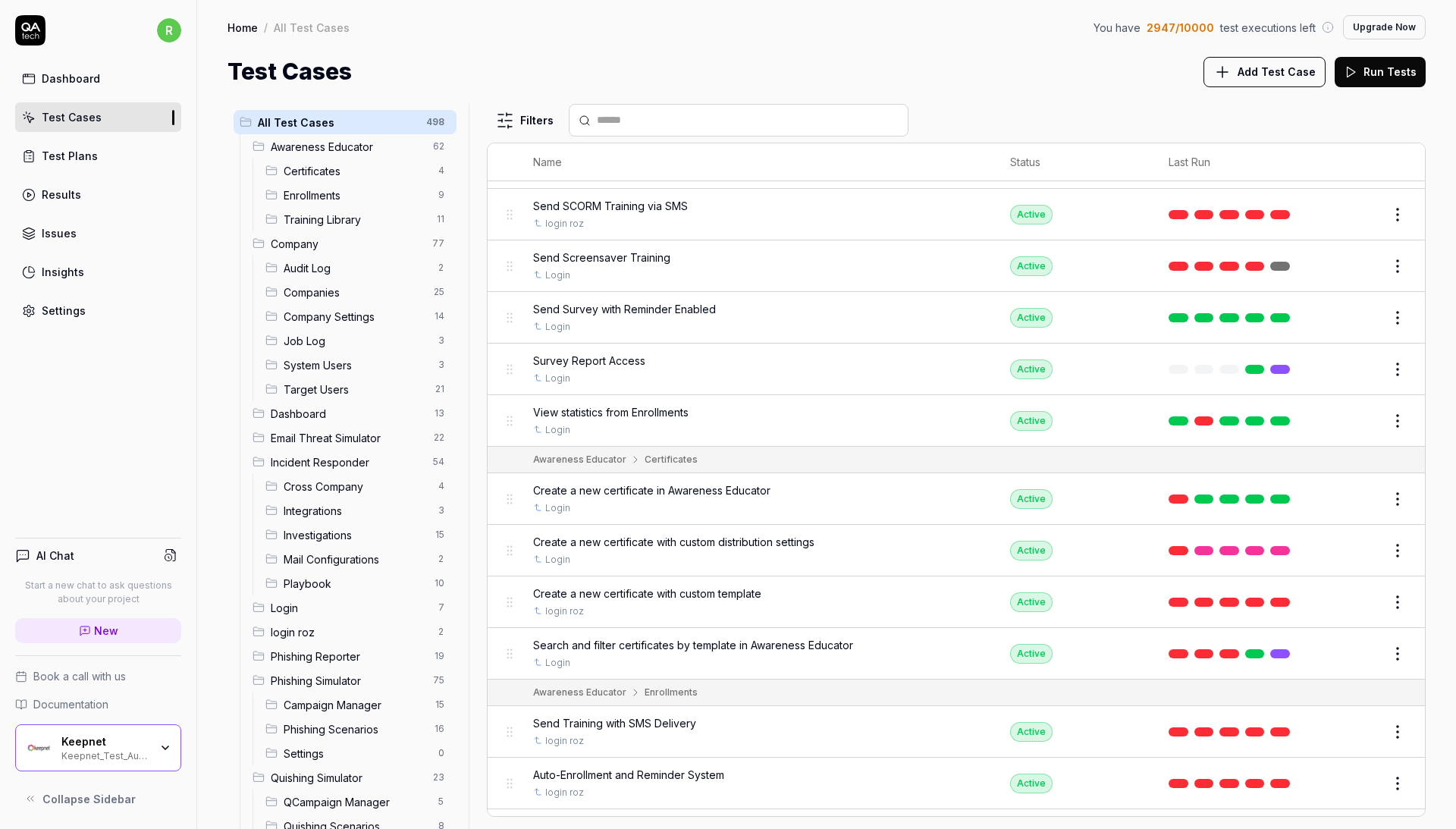
click at [1350, 539] on button "Edit" at bounding box center [1361, 551] width 37 height 24
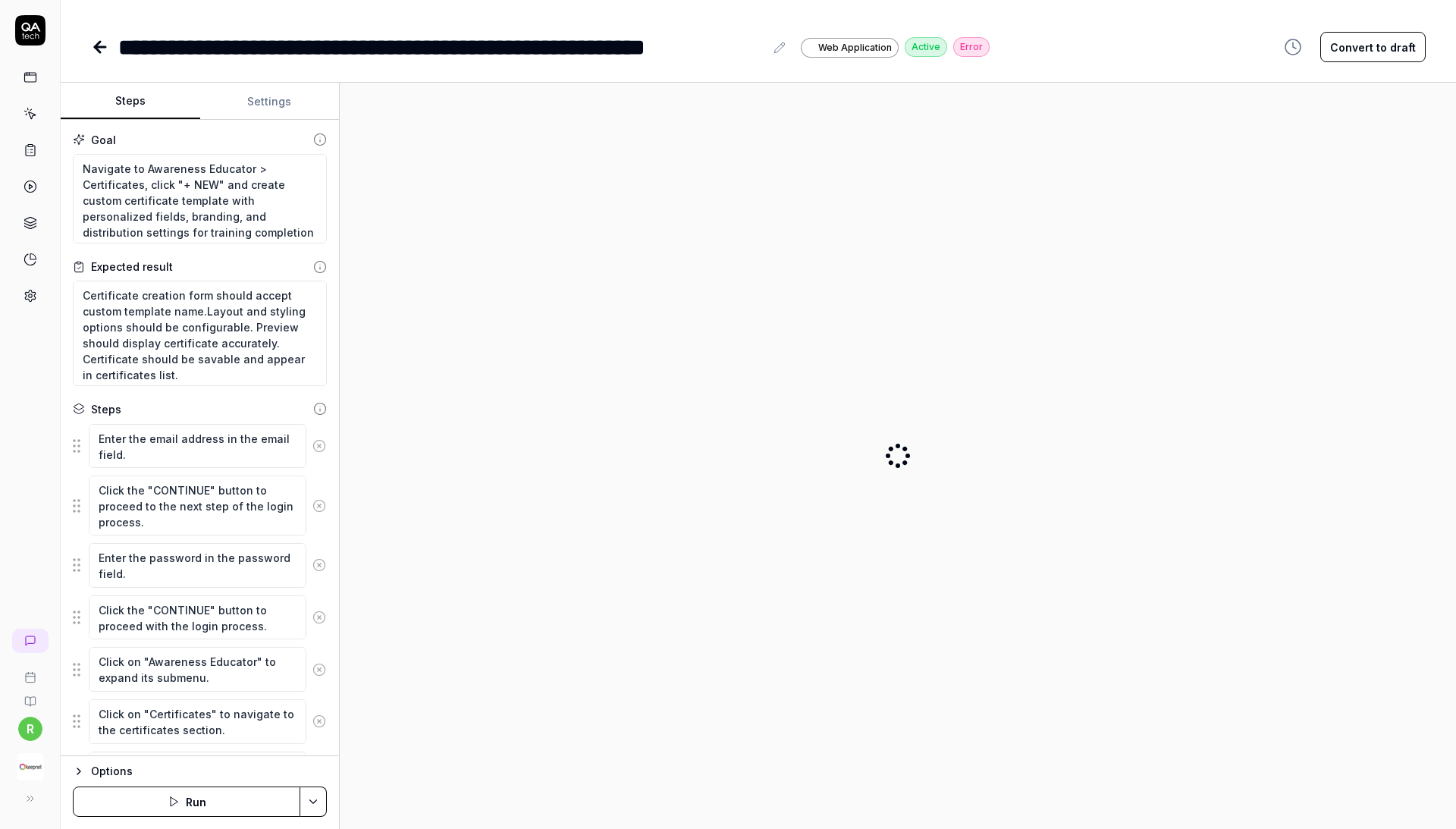
type textarea "*"
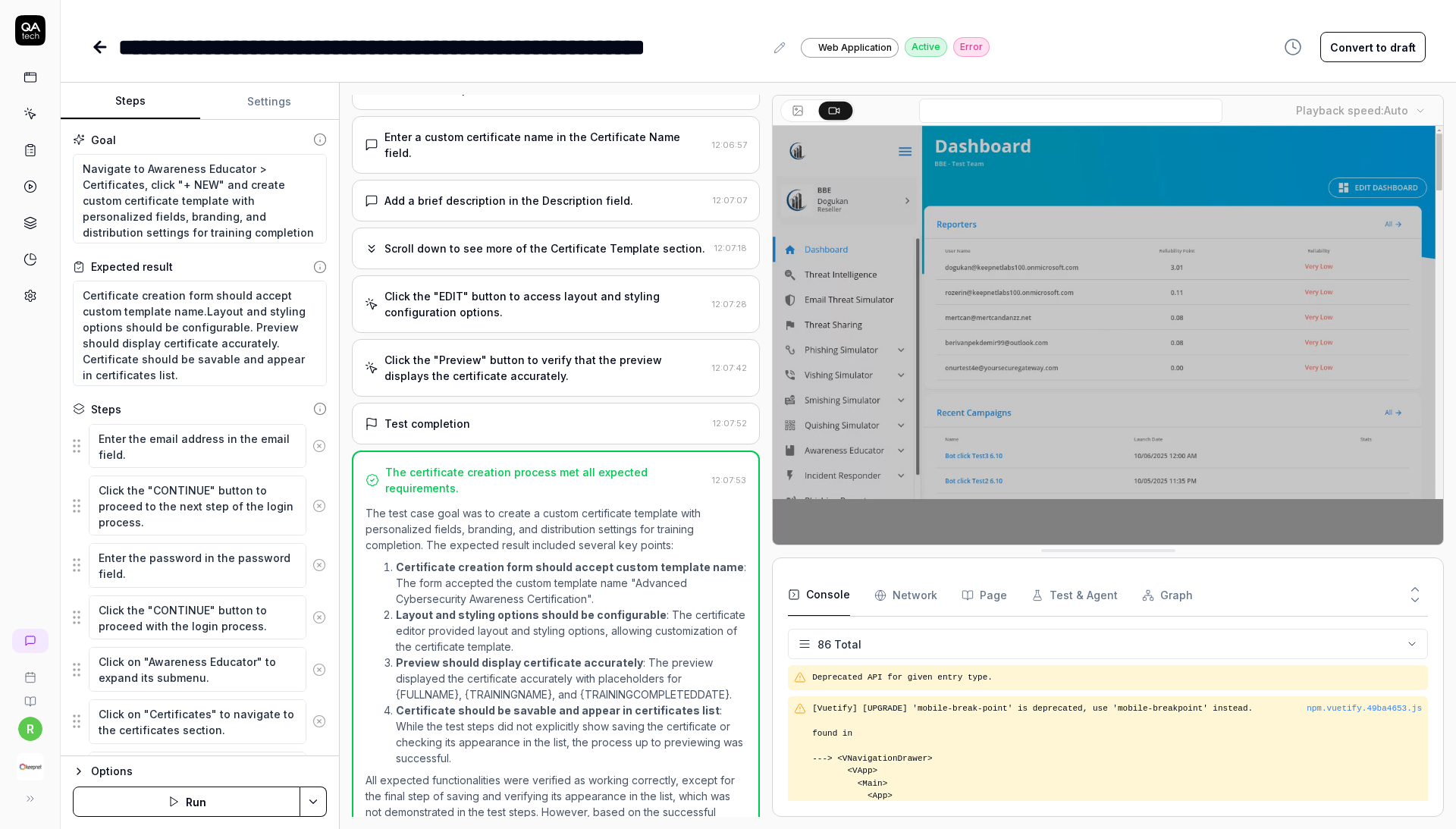
scroll to position [3869, 0]
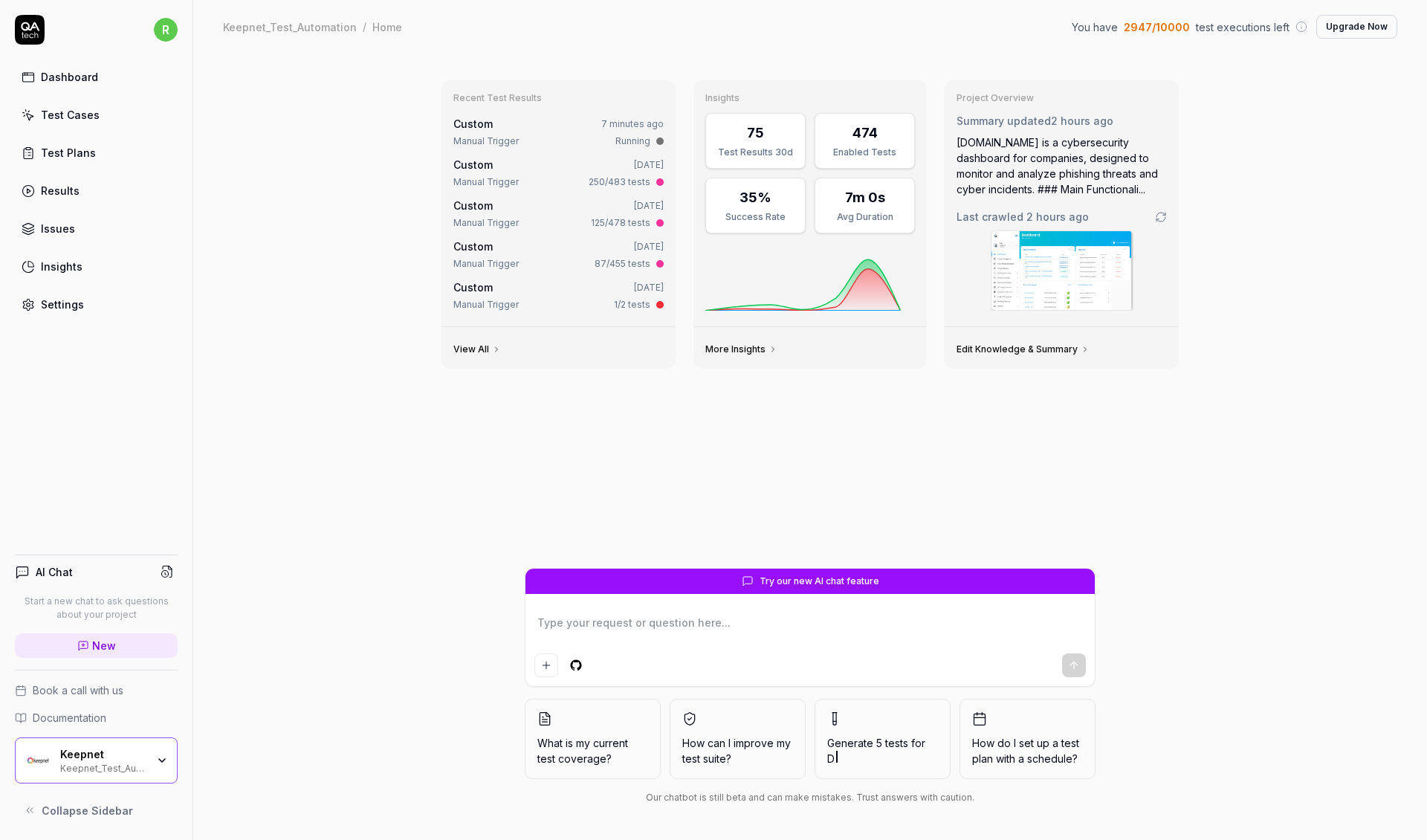
type textarea "*"
click at [77, 114] on div "Test Cases" at bounding box center [70, 115] width 59 height 15
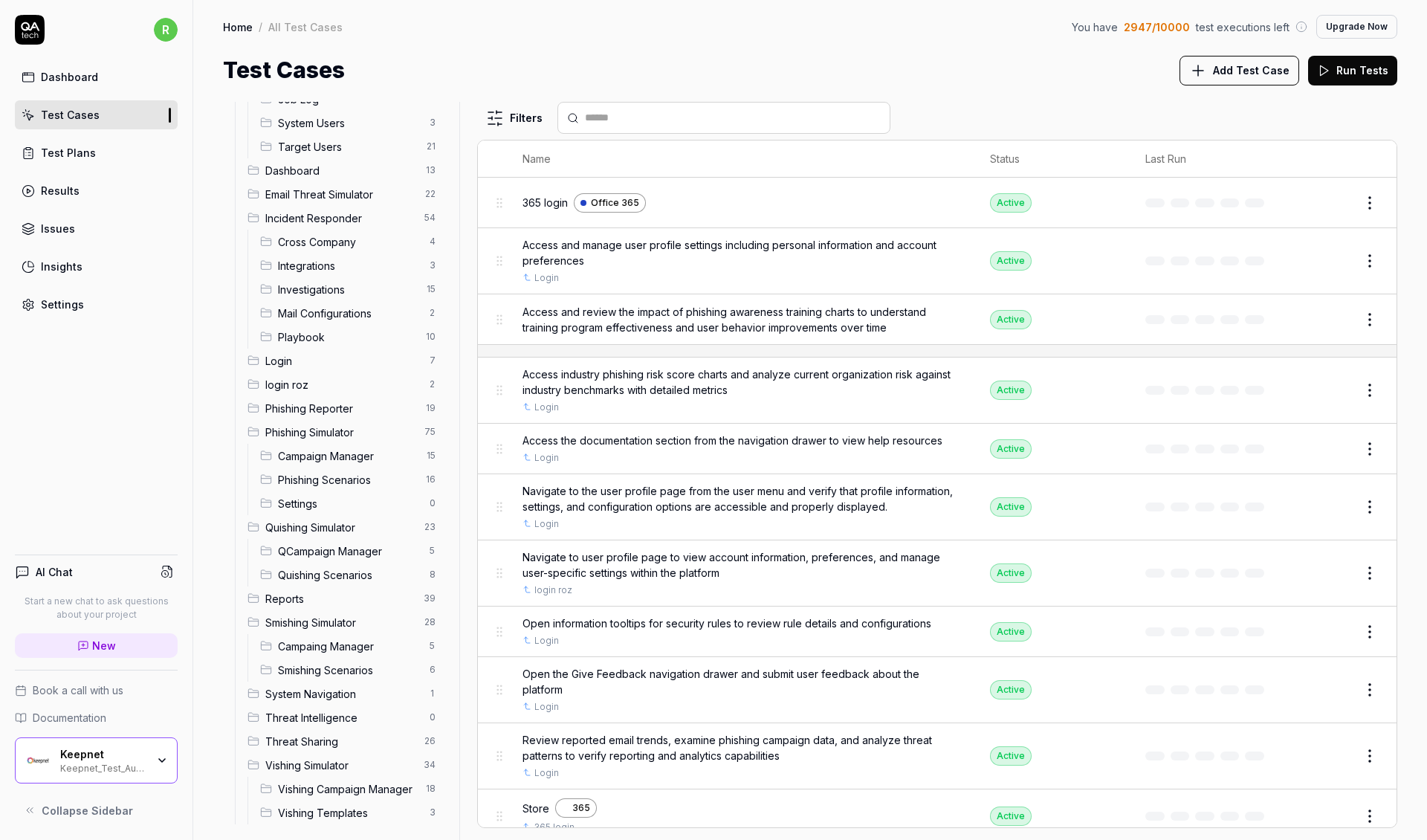
scroll to position [223, 0]
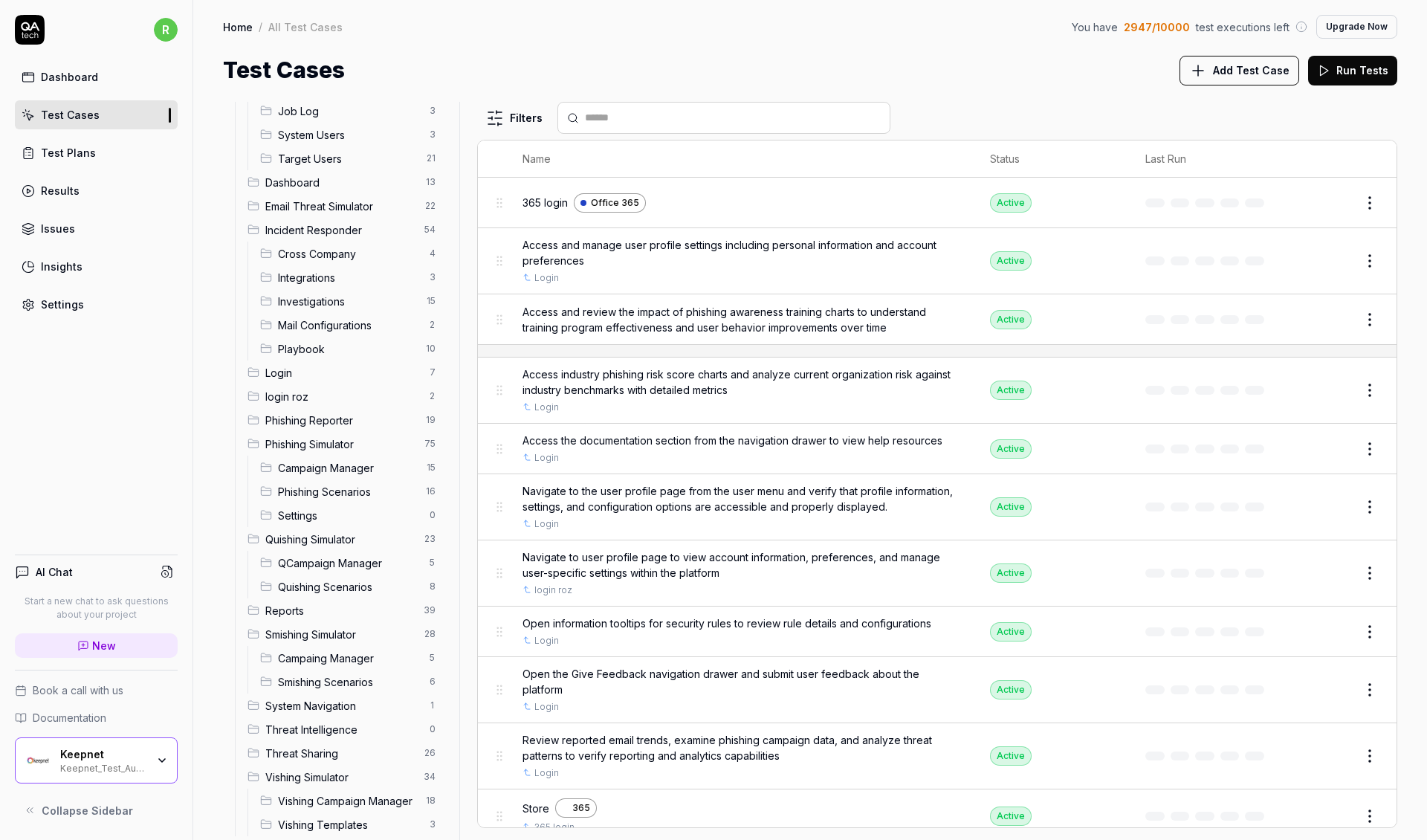
click at [366, 817] on span "Vishing Templates" at bounding box center [349, 825] width 143 height 15
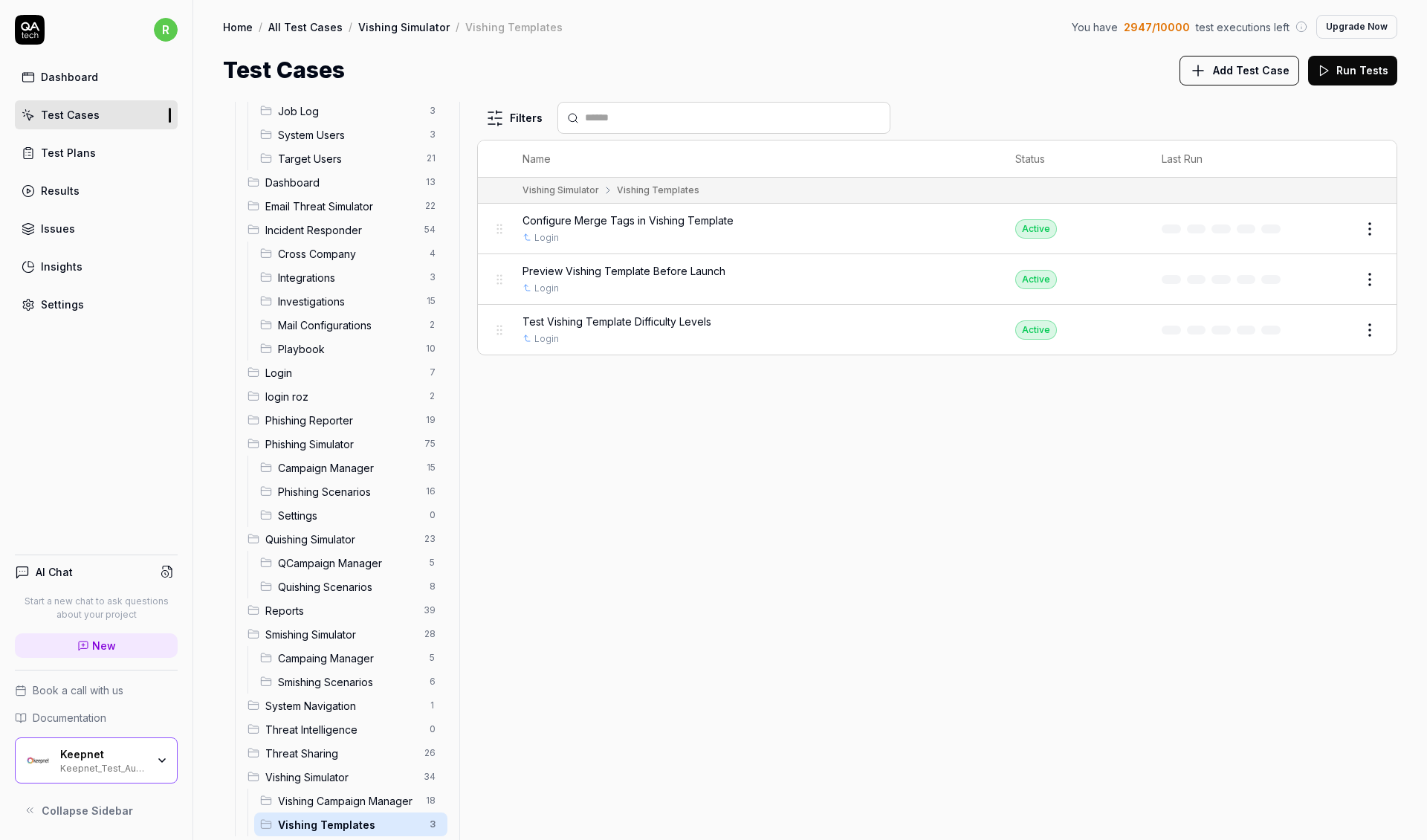
click at [357, 793] on span "Vishing Campaign Manager" at bounding box center [347, 801] width 139 height 15
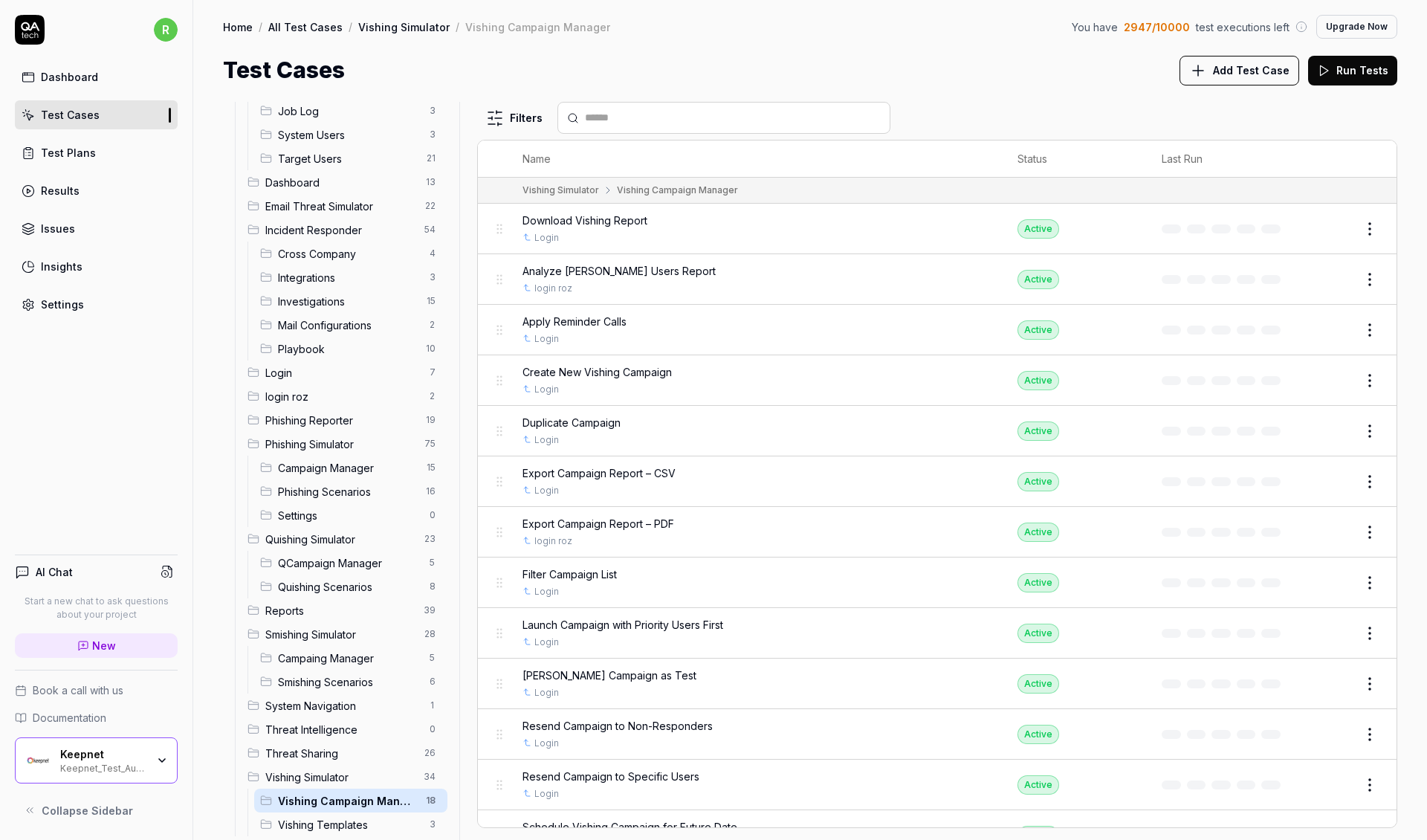
click at [352, 769] on span "Vishing Simulator" at bounding box center [340, 777] width 149 height 15
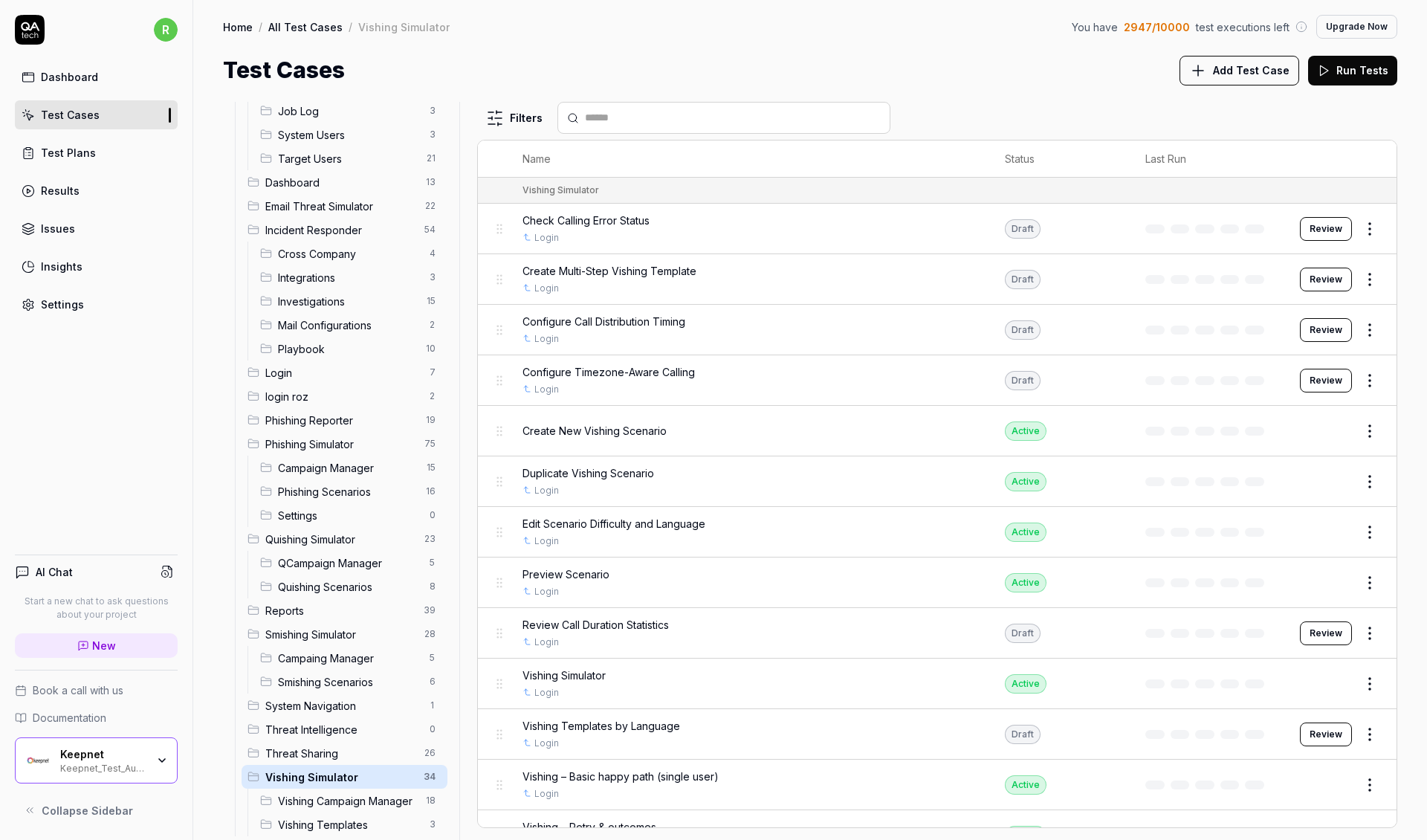
click at [346, 746] on span "Threat Sharing" at bounding box center [340, 753] width 150 height 15
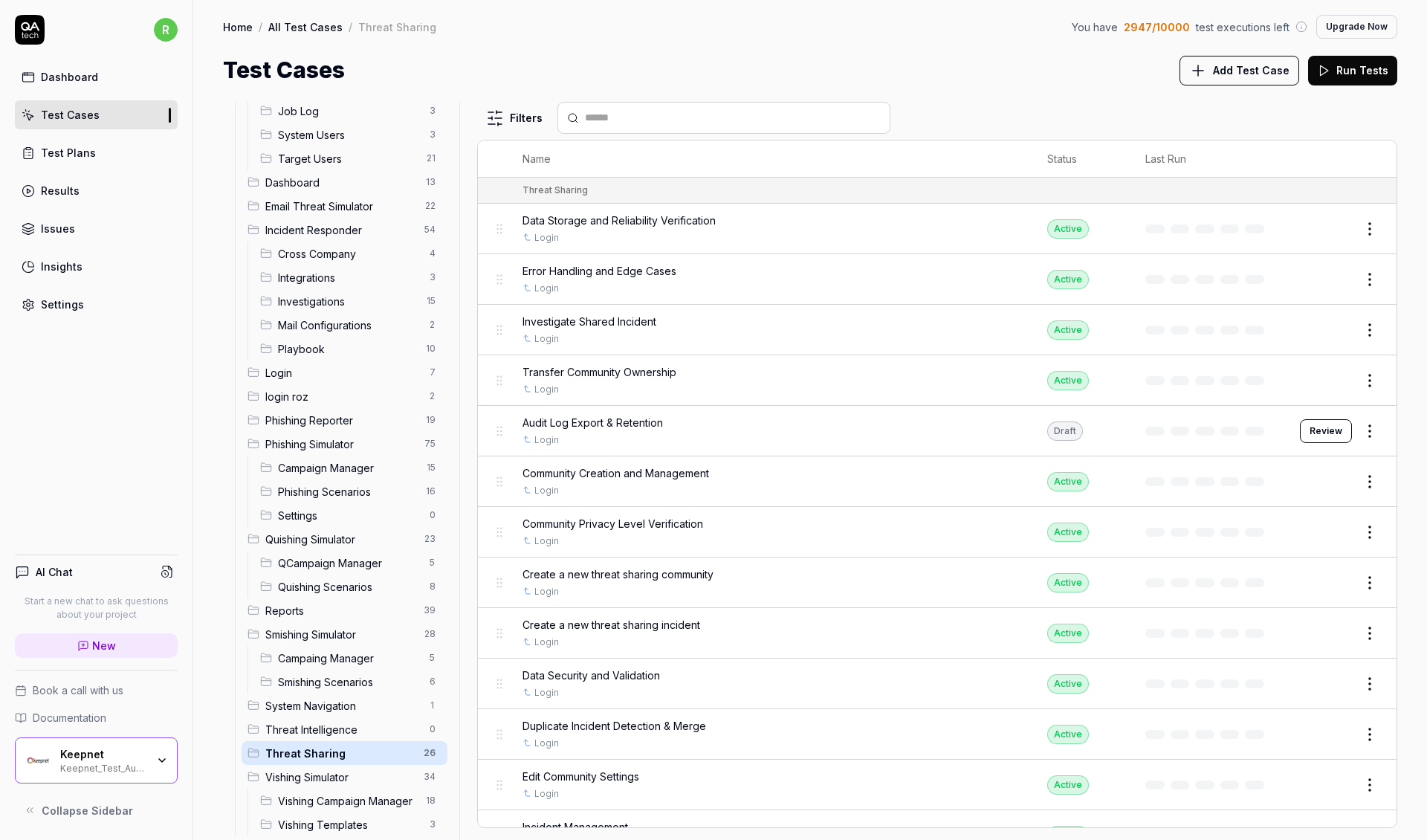
click at [343, 722] on span "Threat Intelligence" at bounding box center [343, 730] width 156 height 15
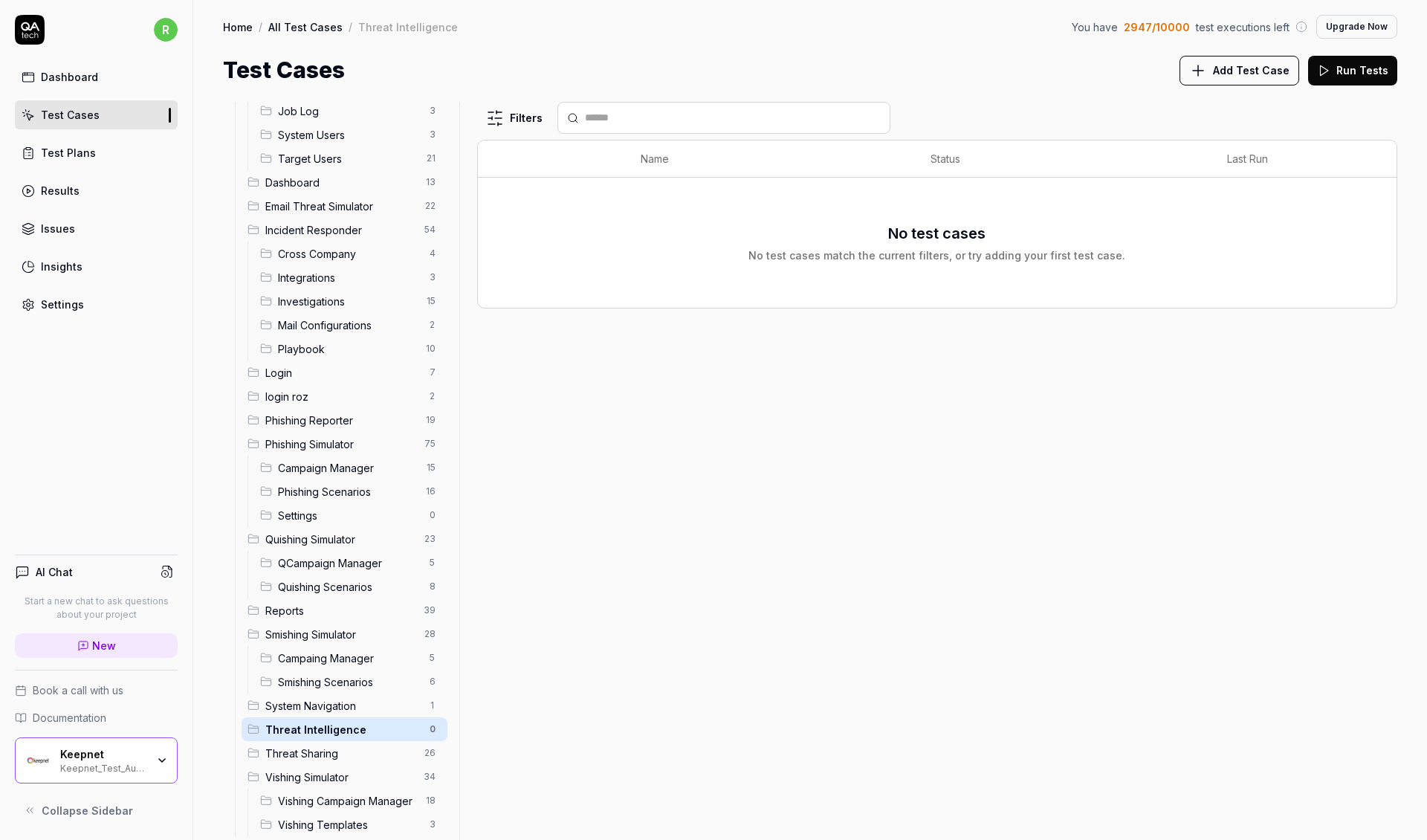
click at [340, 698] on span "System Navigation" at bounding box center [343, 706] width 156 height 15
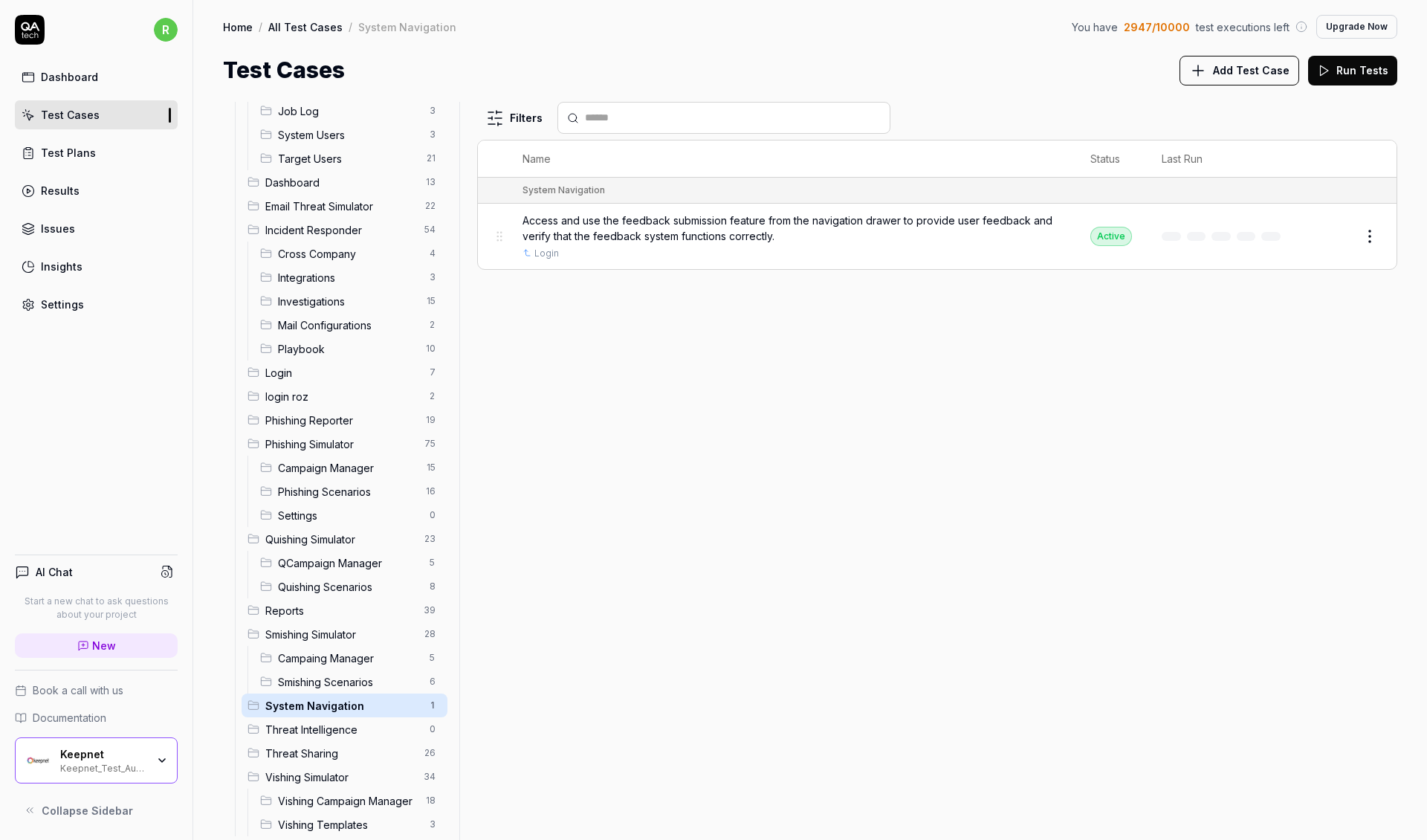
click at [339, 670] on div "Smishing Scenarios 6" at bounding box center [351, 681] width 193 height 24
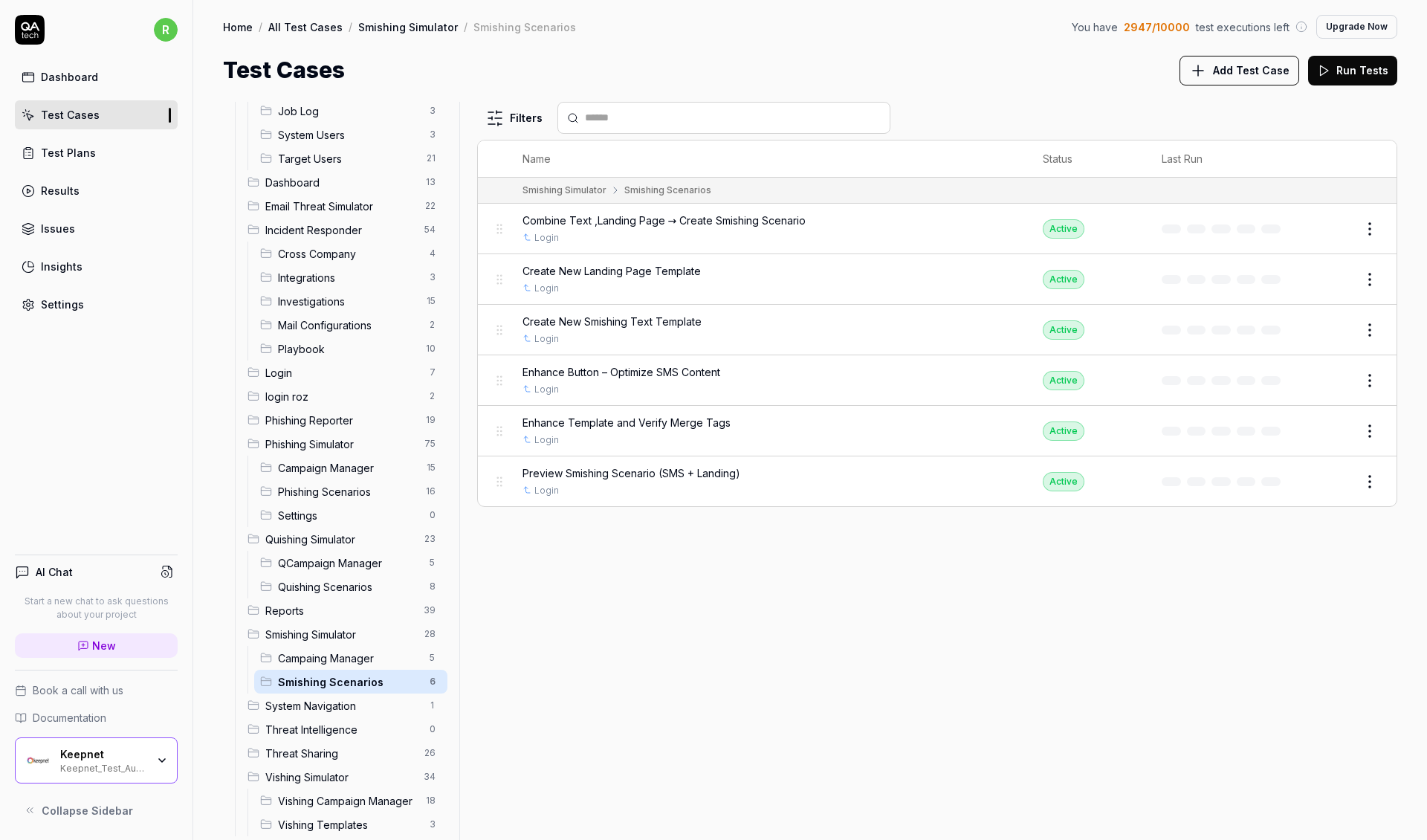
click at [327, 603] on span "Reports" at bounding box center [340, 611] width 149 height 15
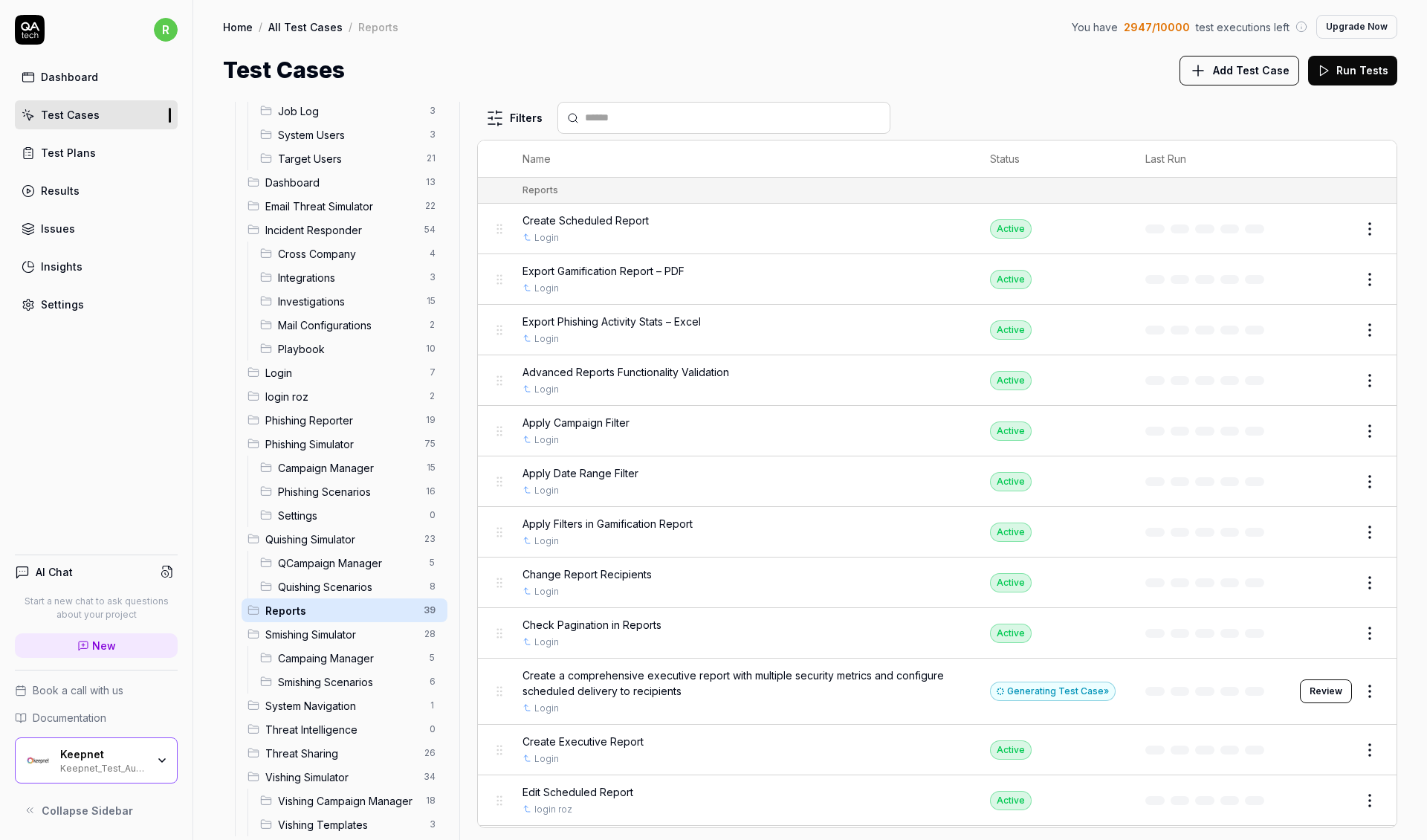
click at [325, 579] on span "Quishing Scenarios" at bounding box center [349, 587] width 143 height 15
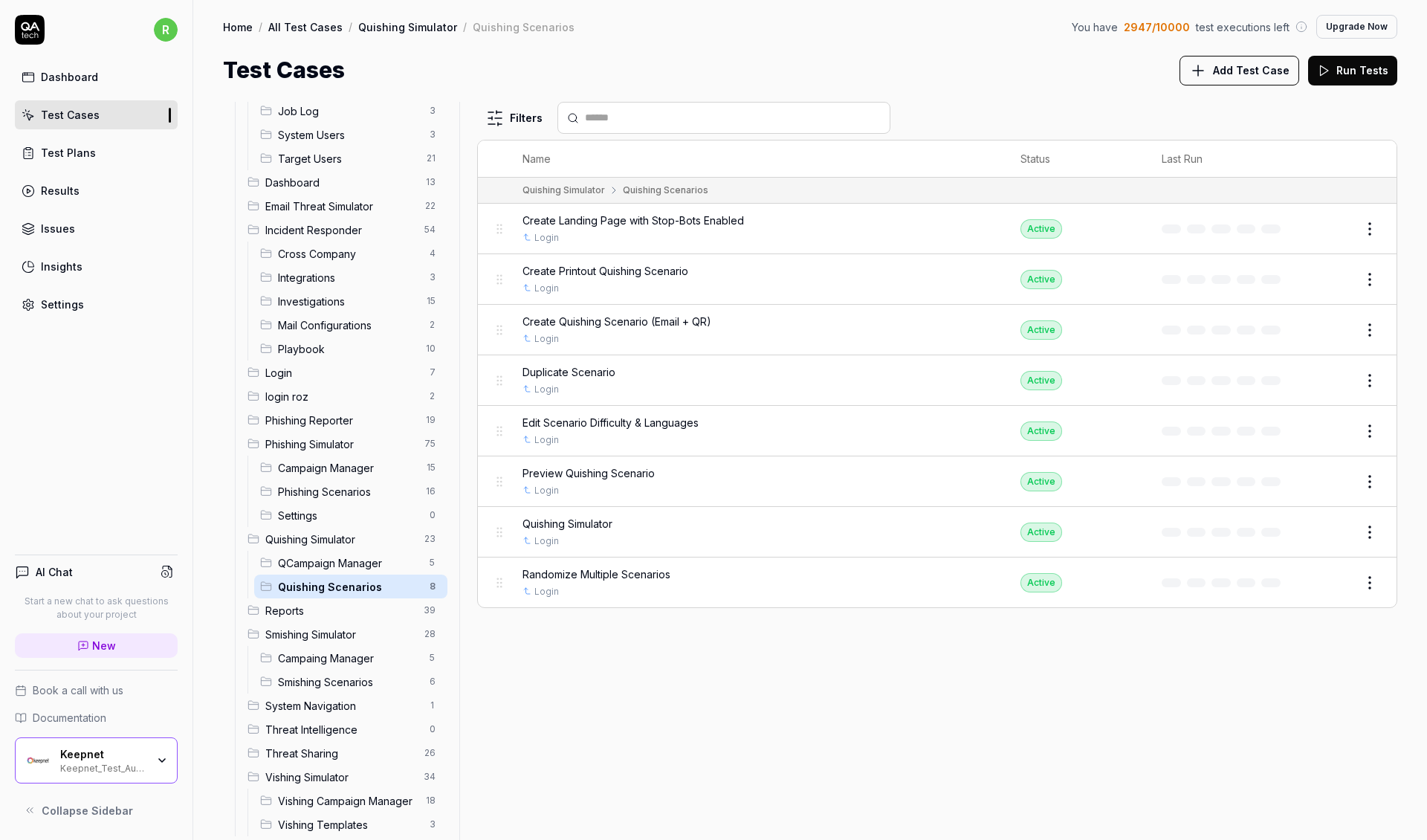
click at [327, 551] on div "QCampaign Manager 5" at bounding box center [351, 563] width 193 height 24
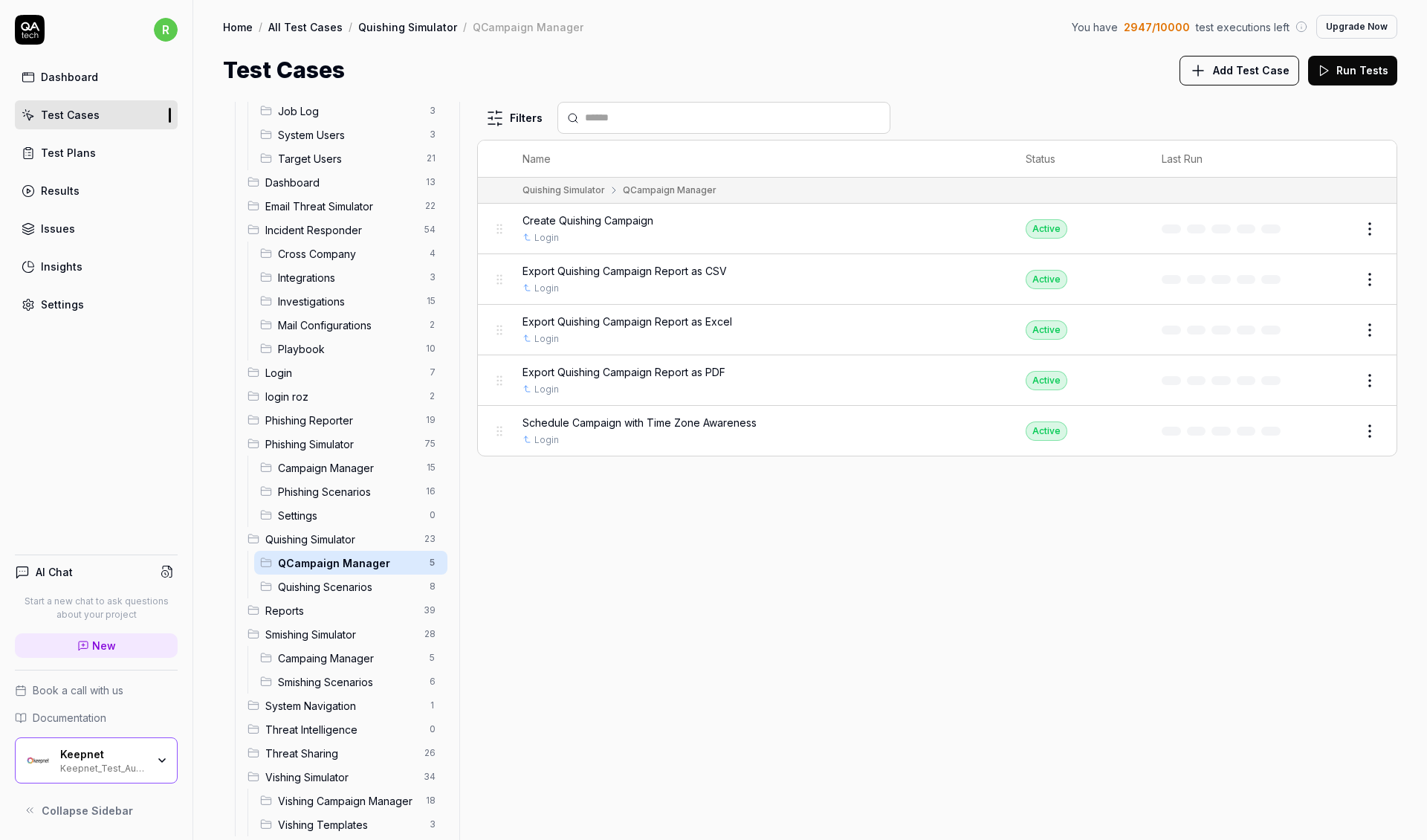
click at [333, 504] on div "Settings 0" at bounding box center [351, 515] width 193 height 24
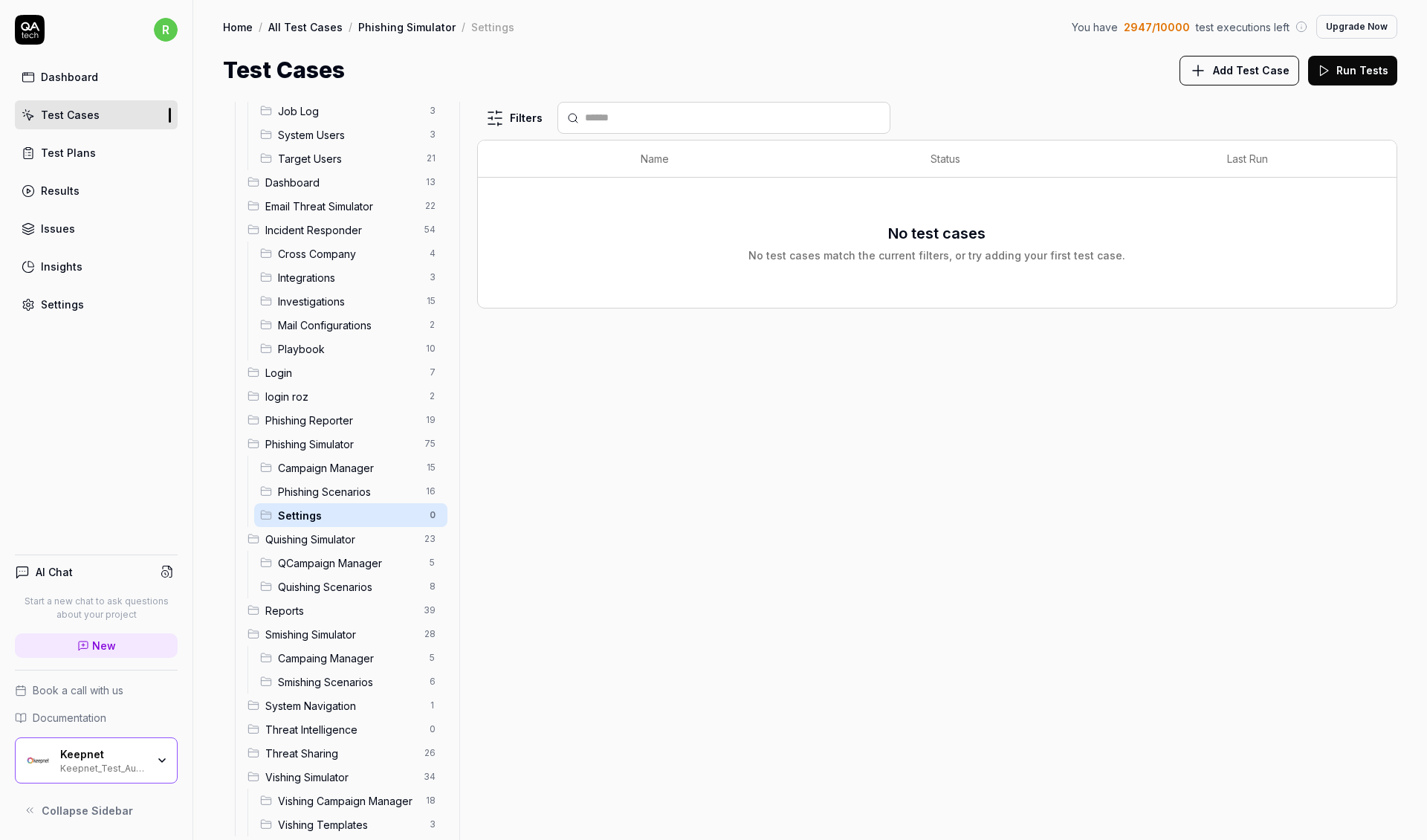
click at [334, 436] on span "Phishing Simulator" at bounding box center [340, 444] width 150 height 15
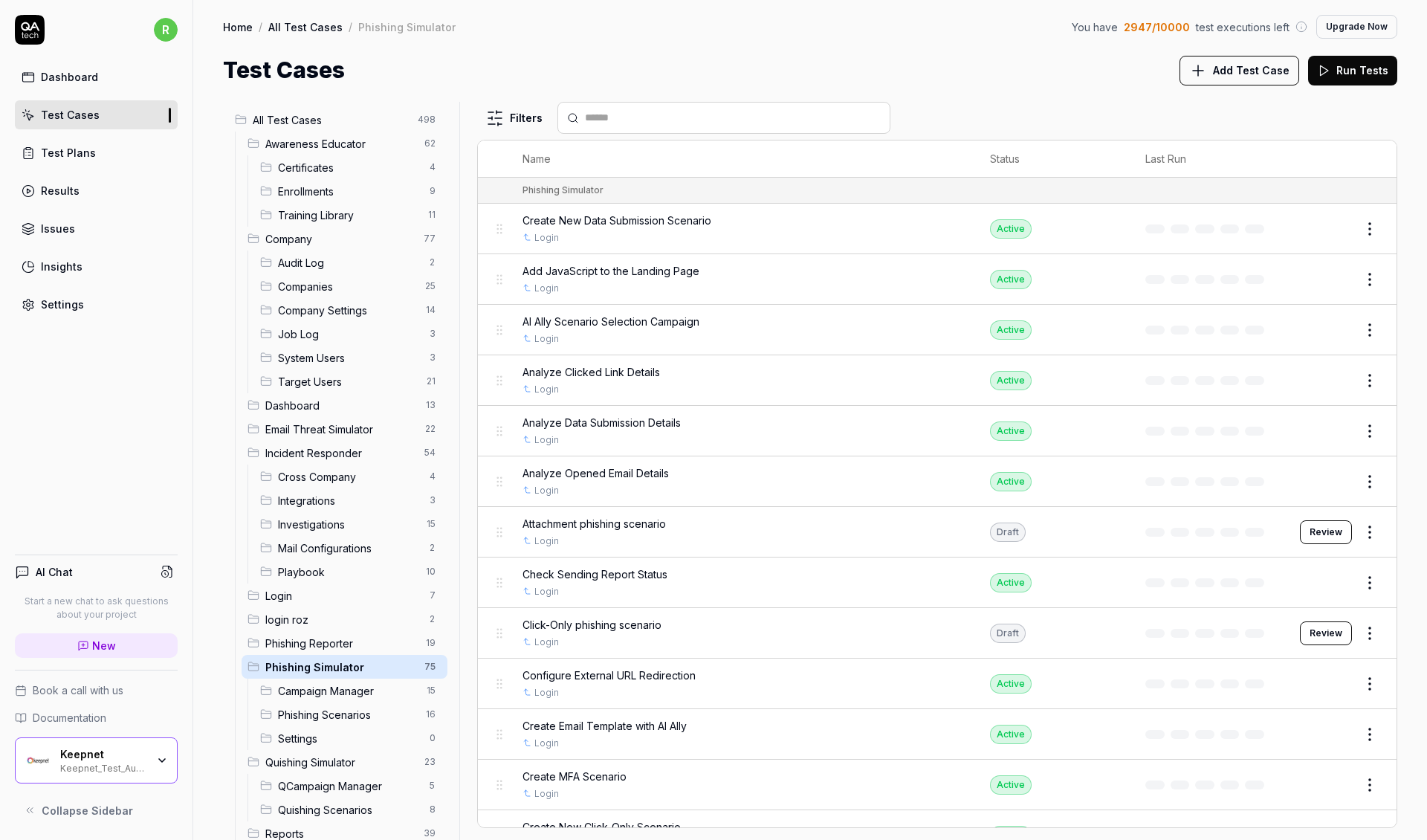
click at [391, 128] on div "All Test Cases 498" at bounding box center [338, 120] width 218 height 24
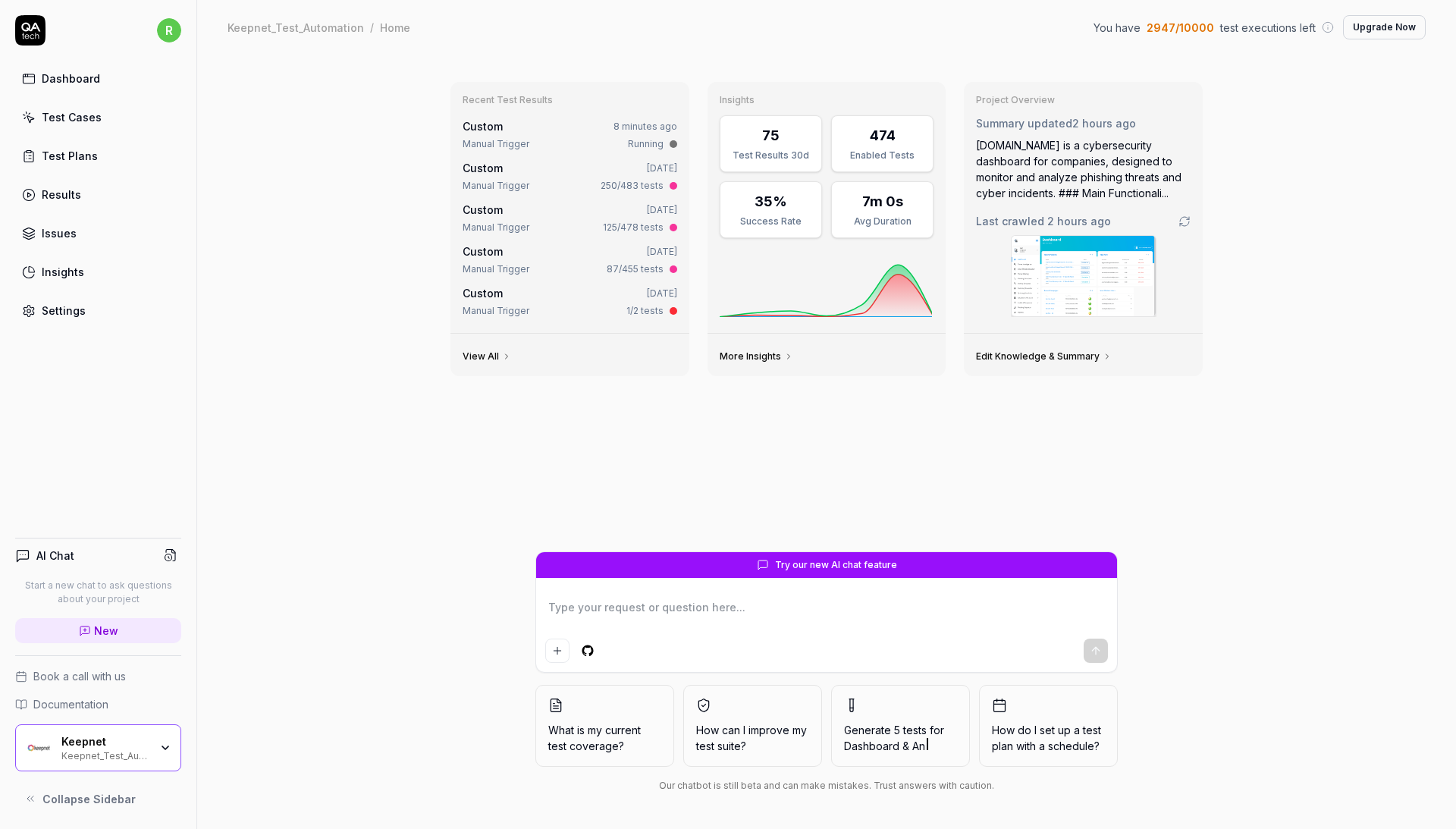
click at [99, 131] on link "Test Cases" at bounding box center [98, 117] width 166 height 30
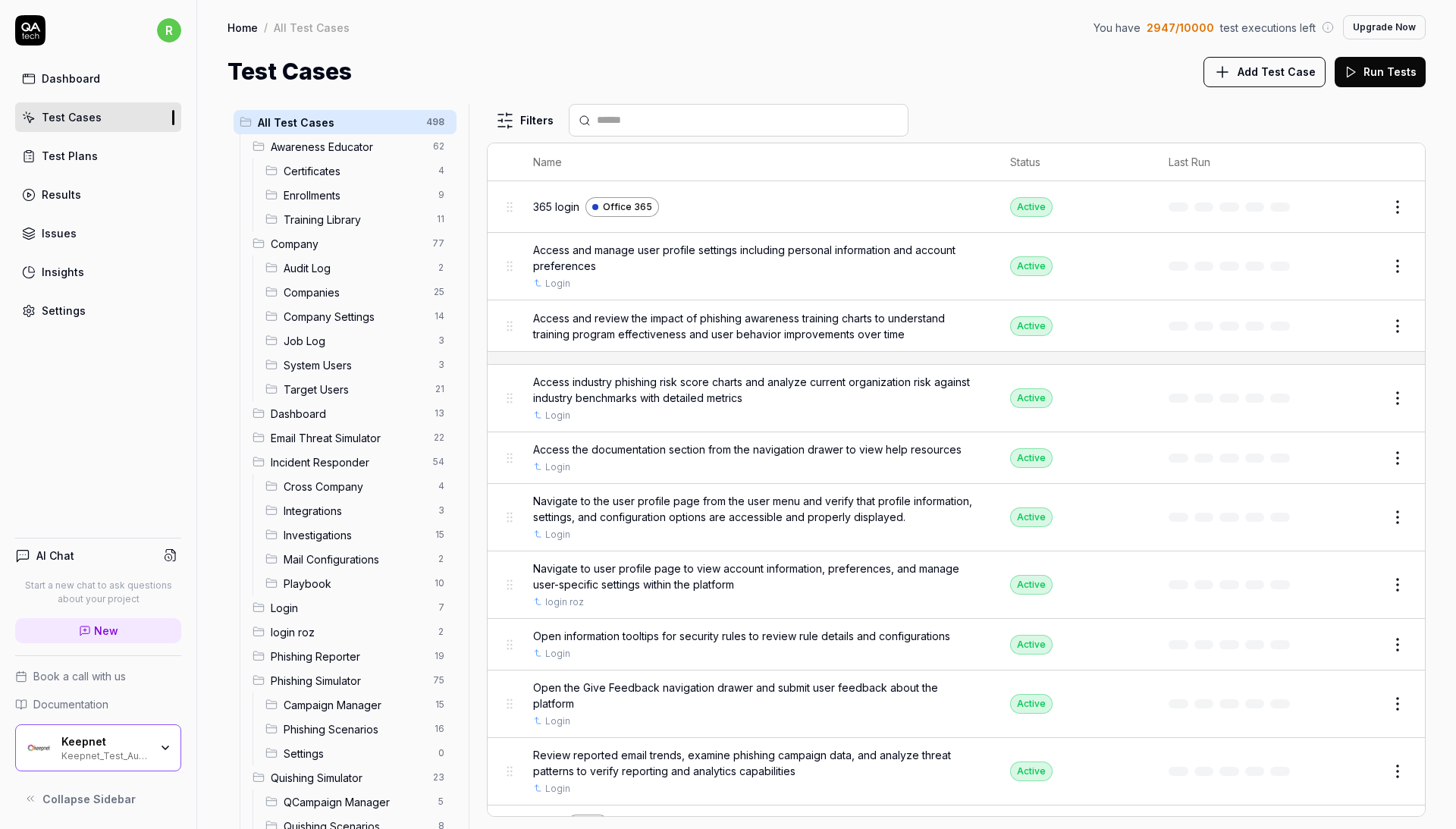
click at [1366, 317] on button "Edit" at bounding box center [1361, 326] width 37 height 24
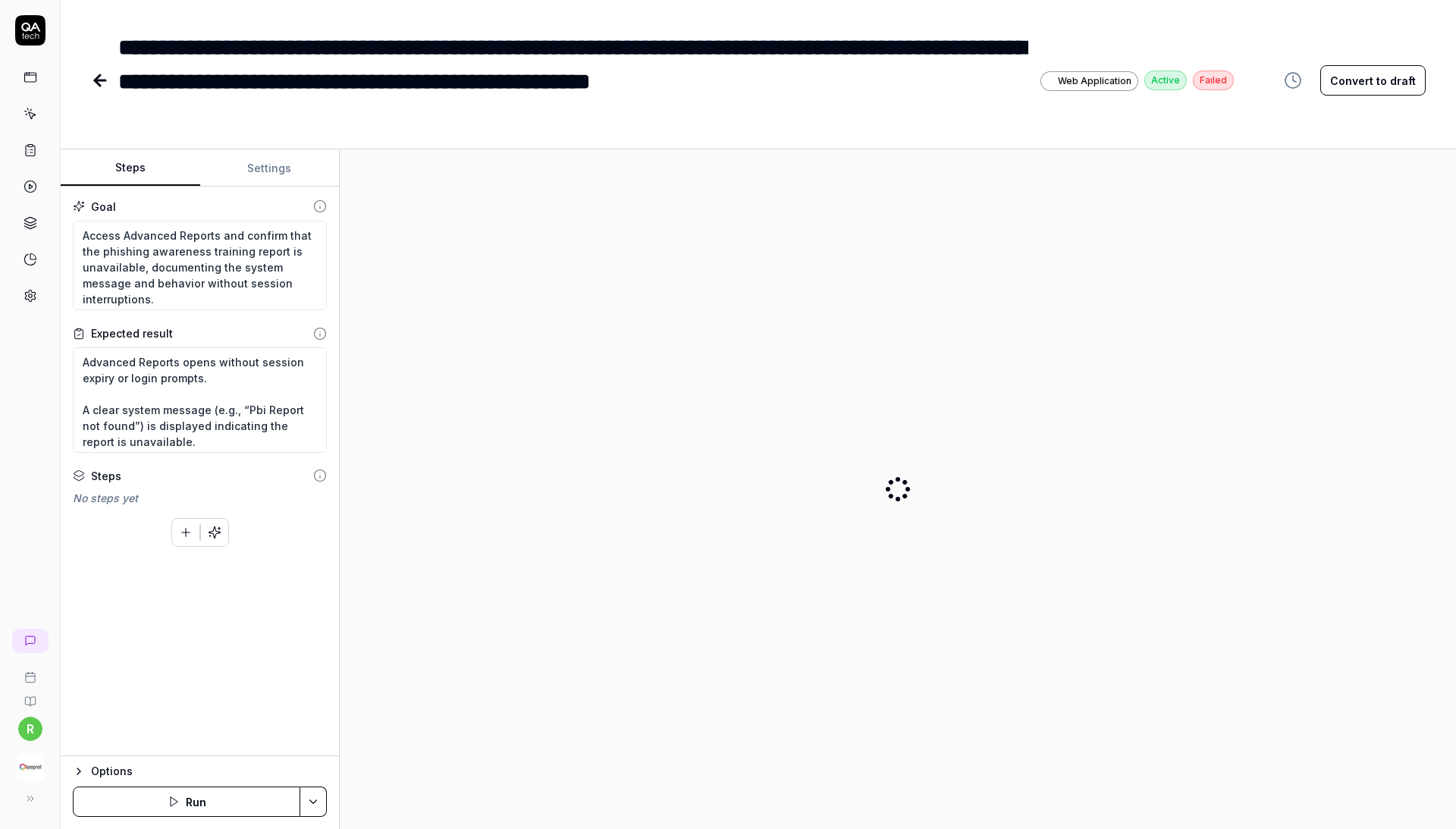
type textarea "*"
